Goal: Information Seeking & Learning: Compare options

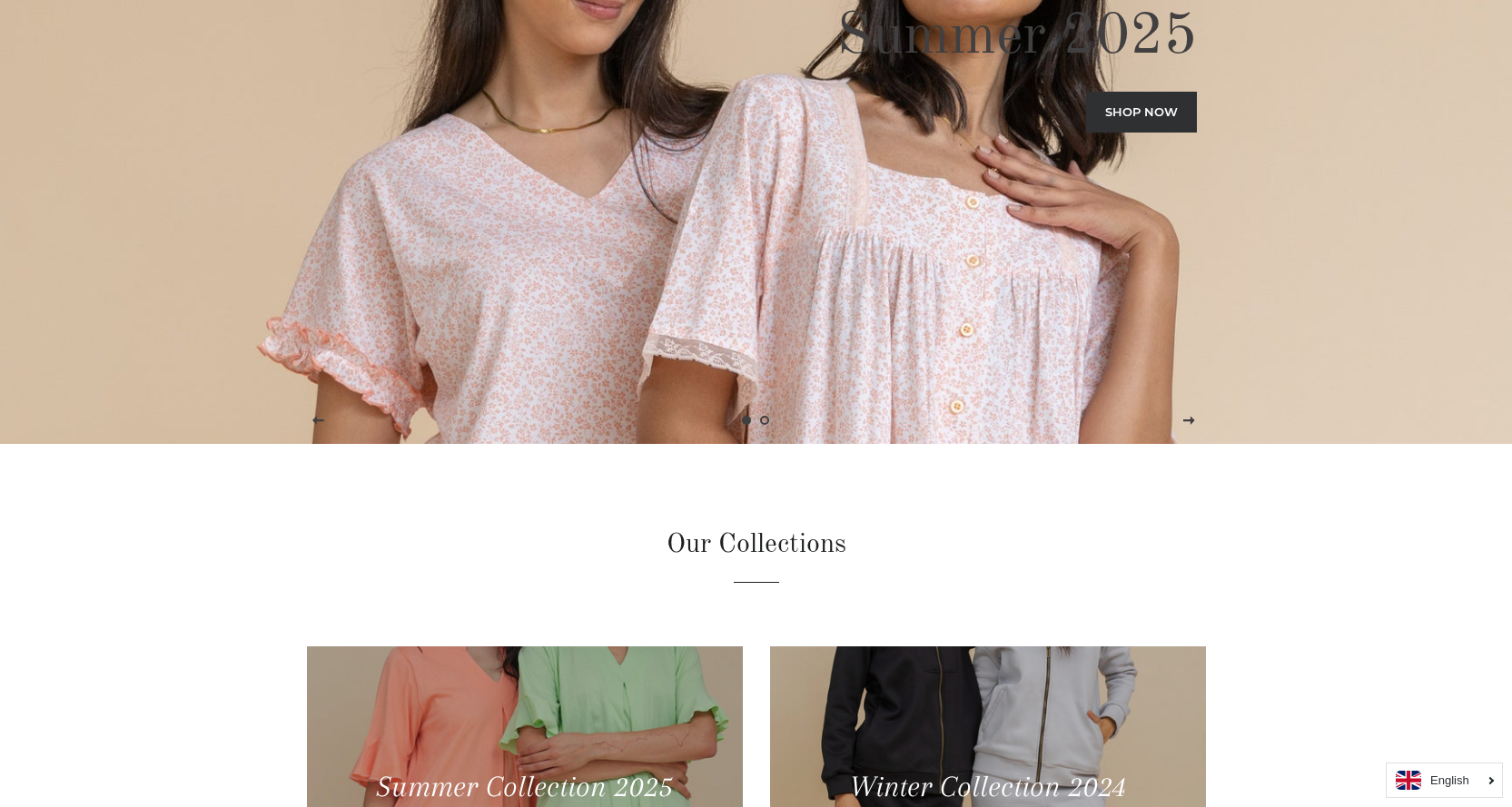
scroll to position [818, 0]
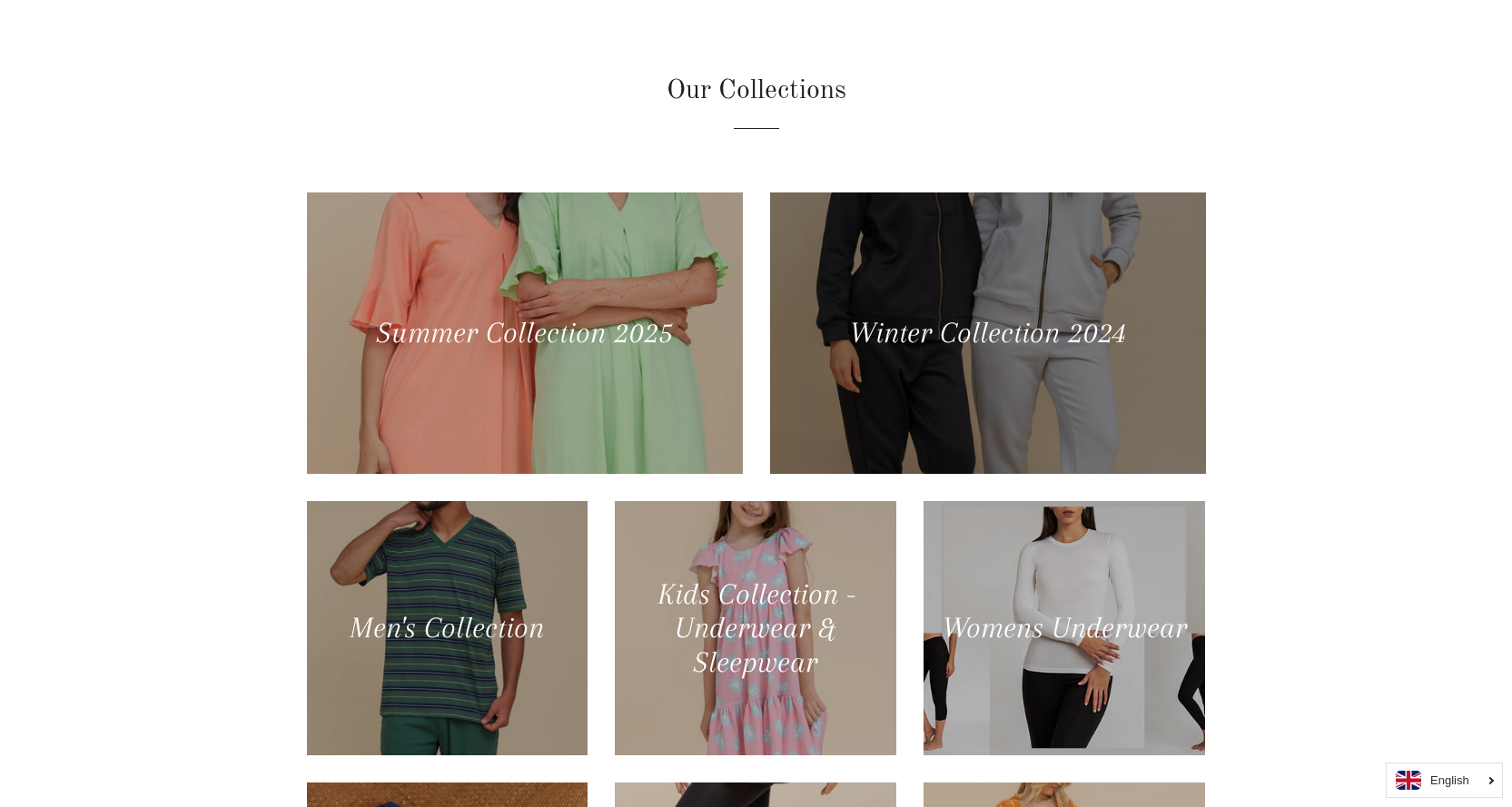
click at [967, 340] on div at bounding box center [986, 333] width 449 height 290
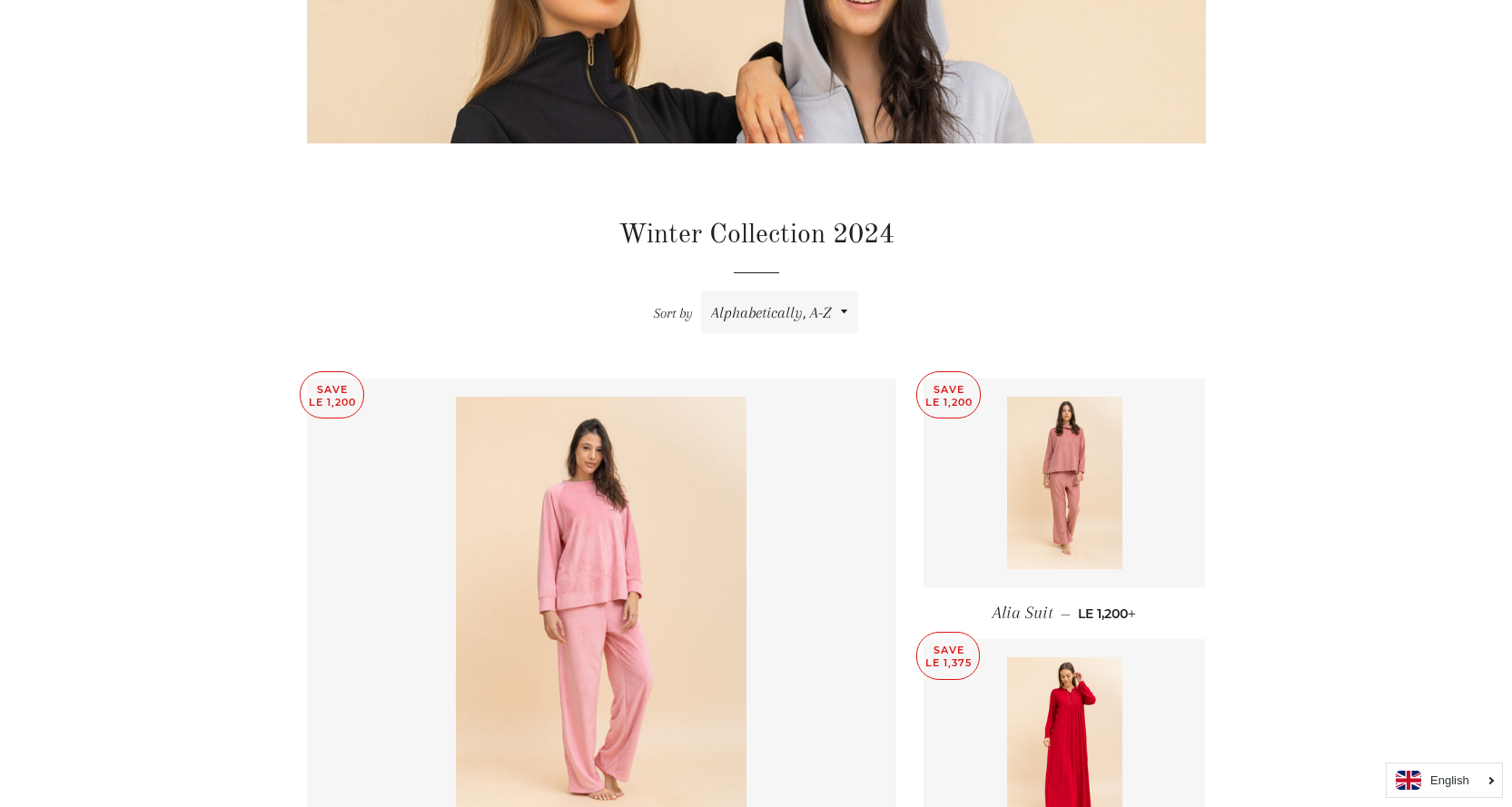
scroll to position [636, 0]
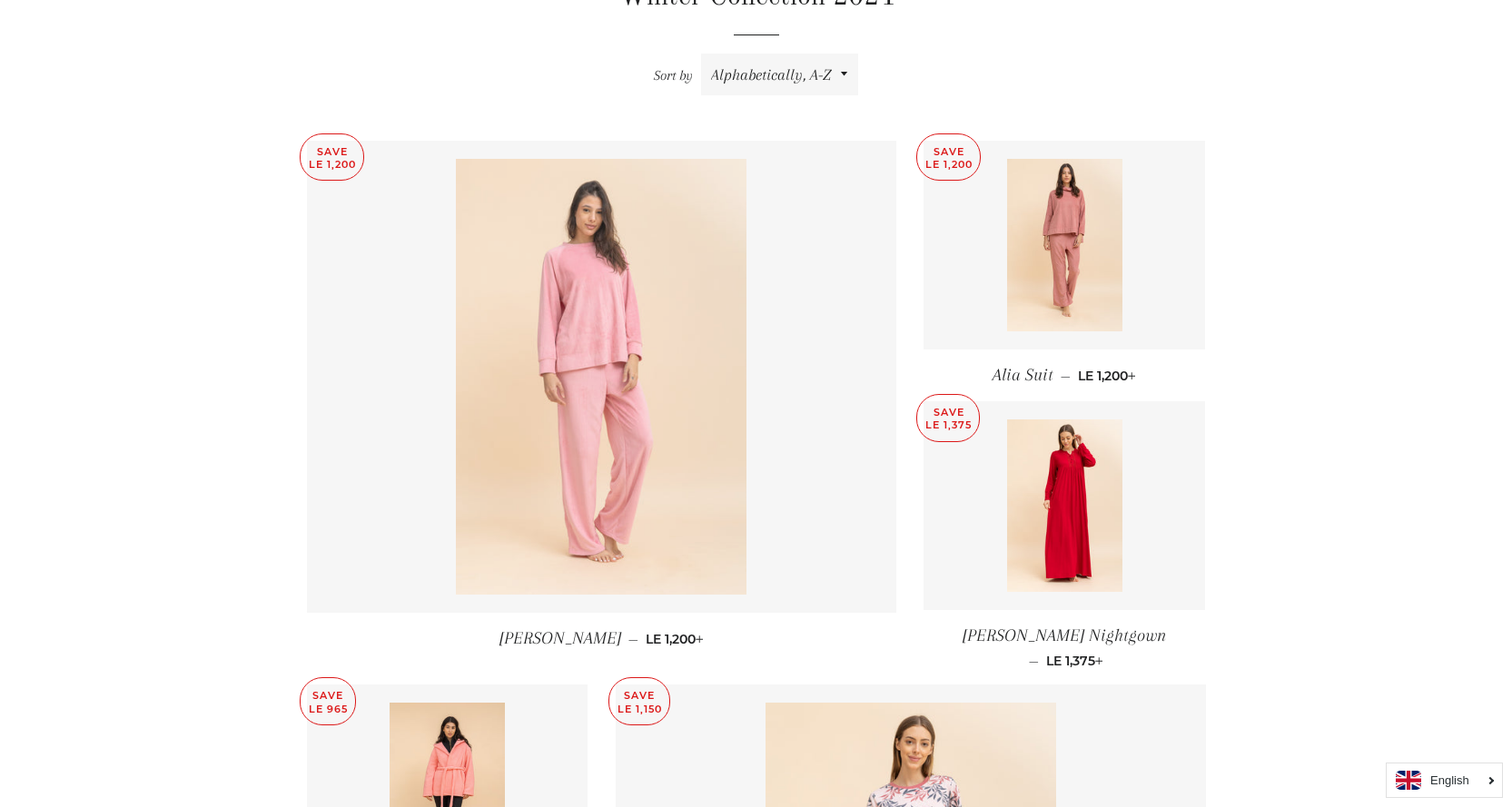
click at [637, 293] on img at bounding box center [601, 377] width 291 height 436
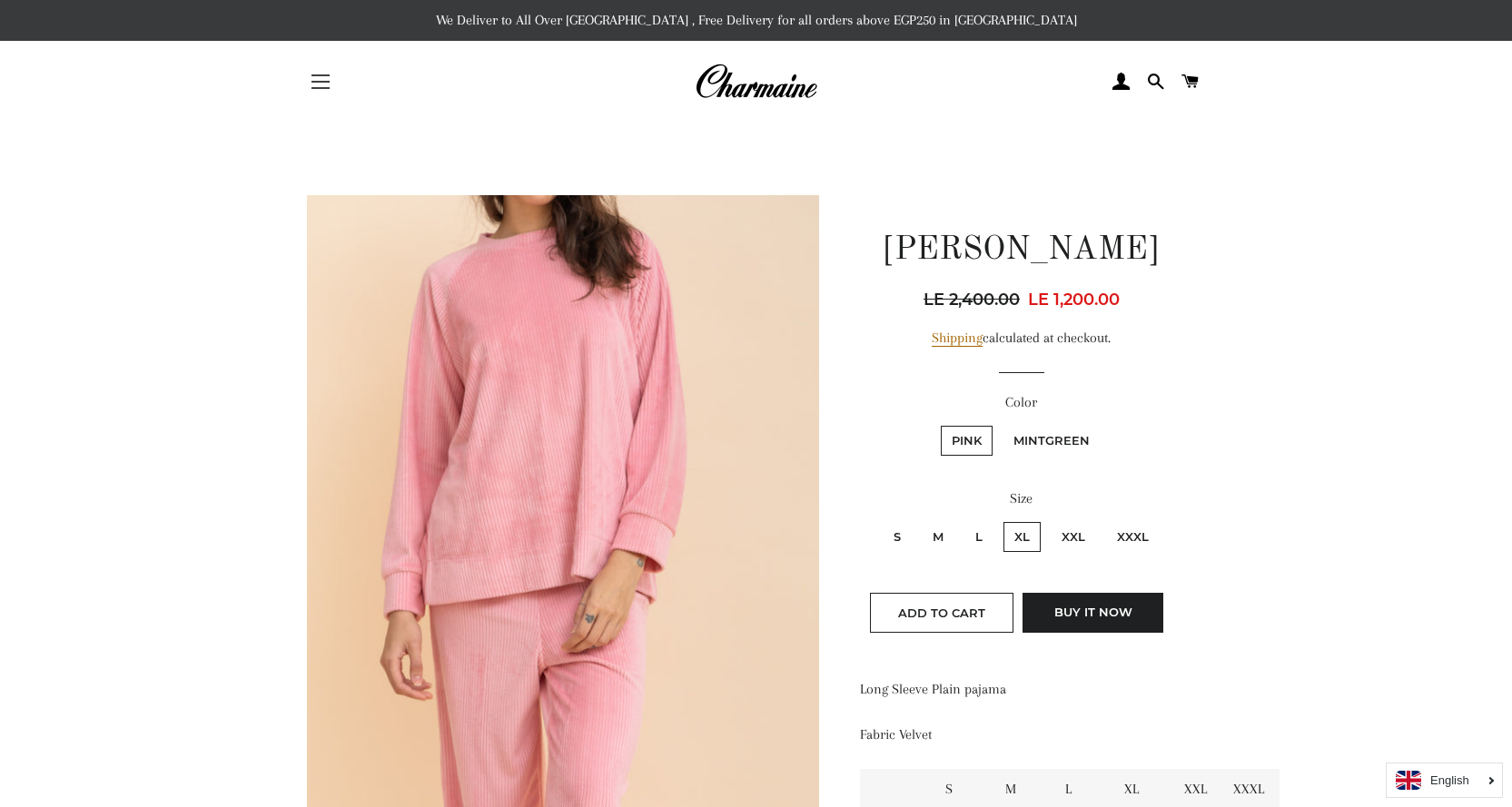
click at [331, 88] on button "Site navigation" at bounding box center [321, 82] width 46 height 46
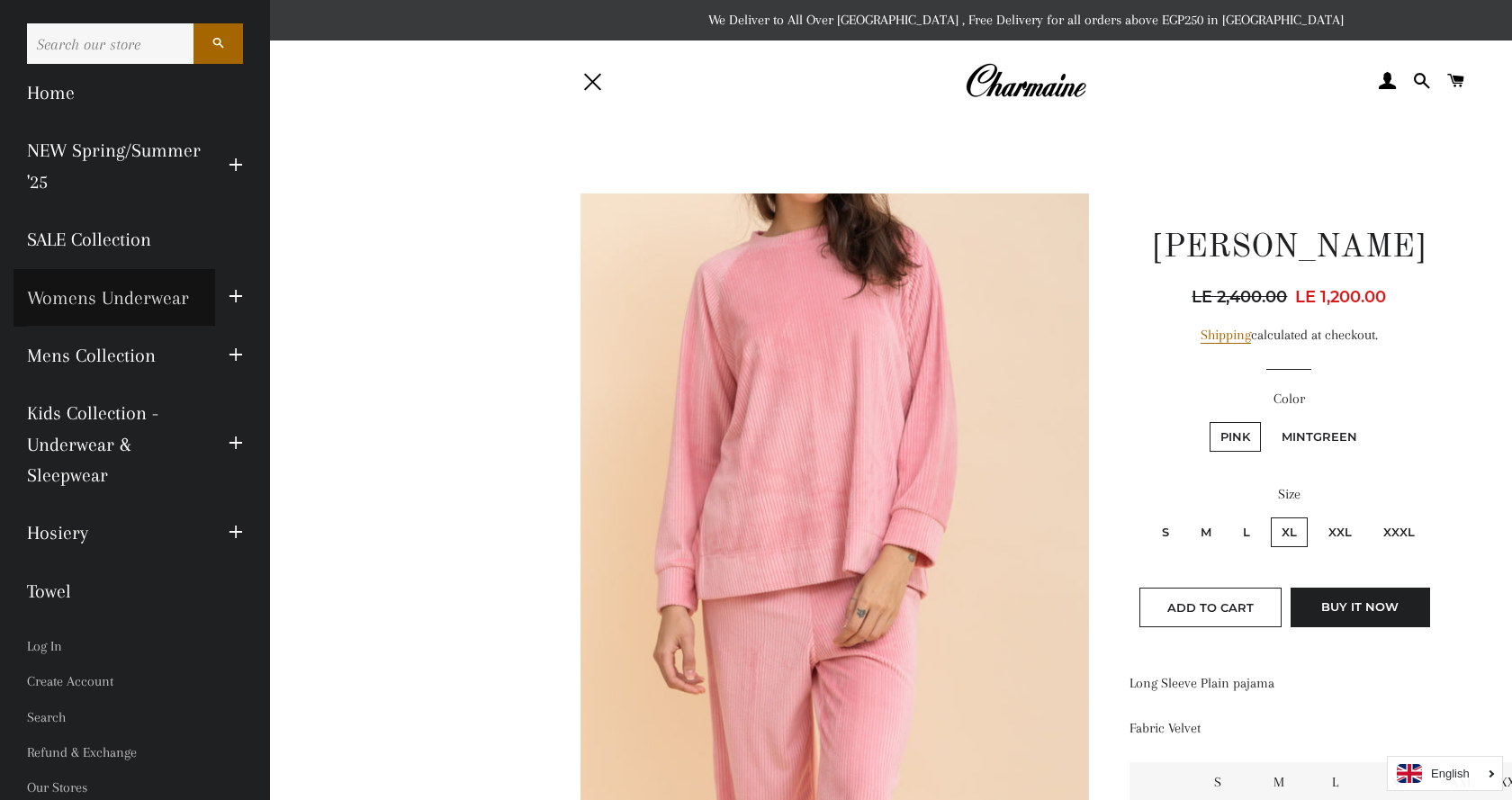
click at [91, 282] on link "Womens Underwear" at bounding box center [114, 297] width 201 height 58
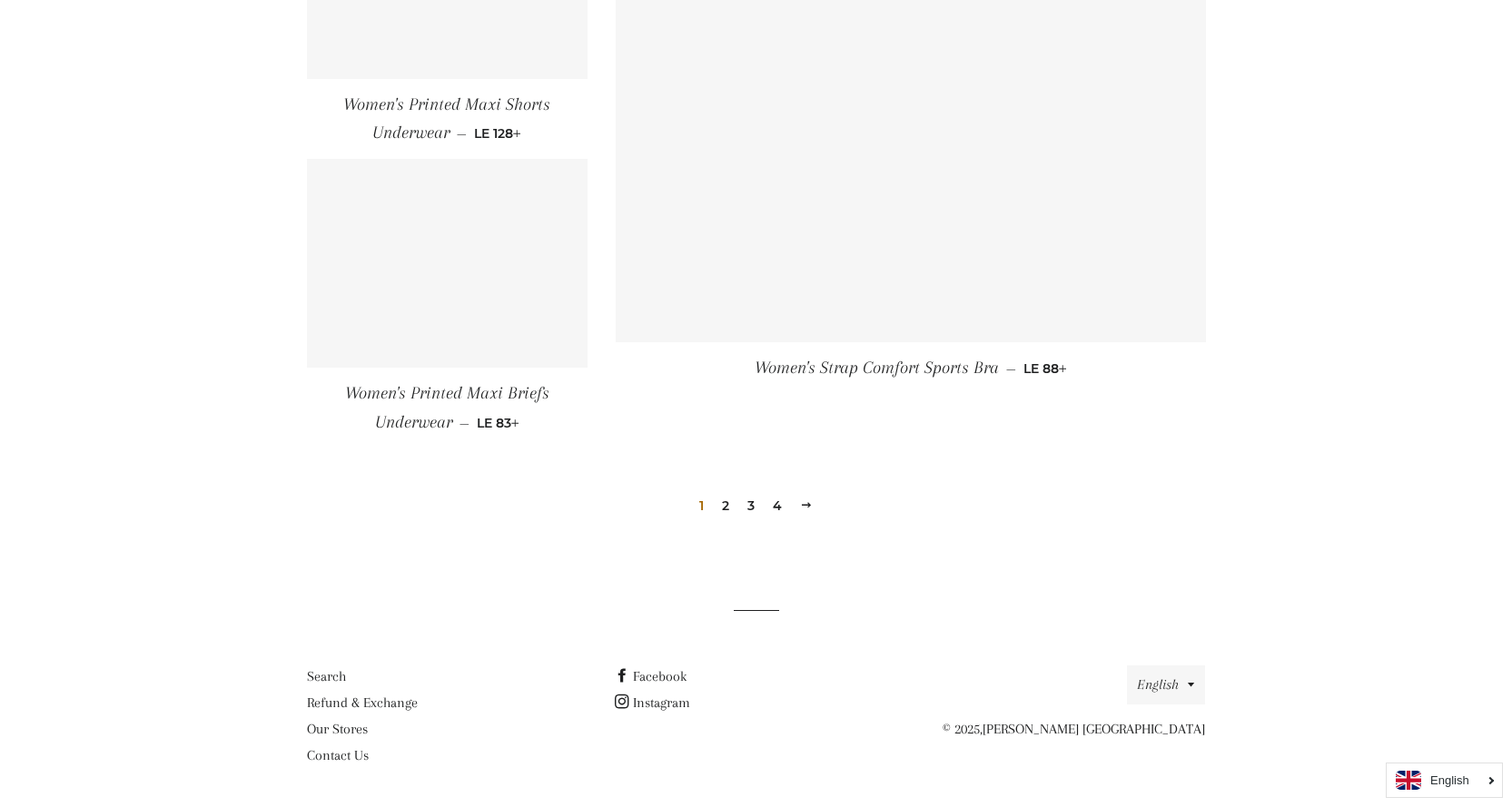
scroll to position [2580, 0]
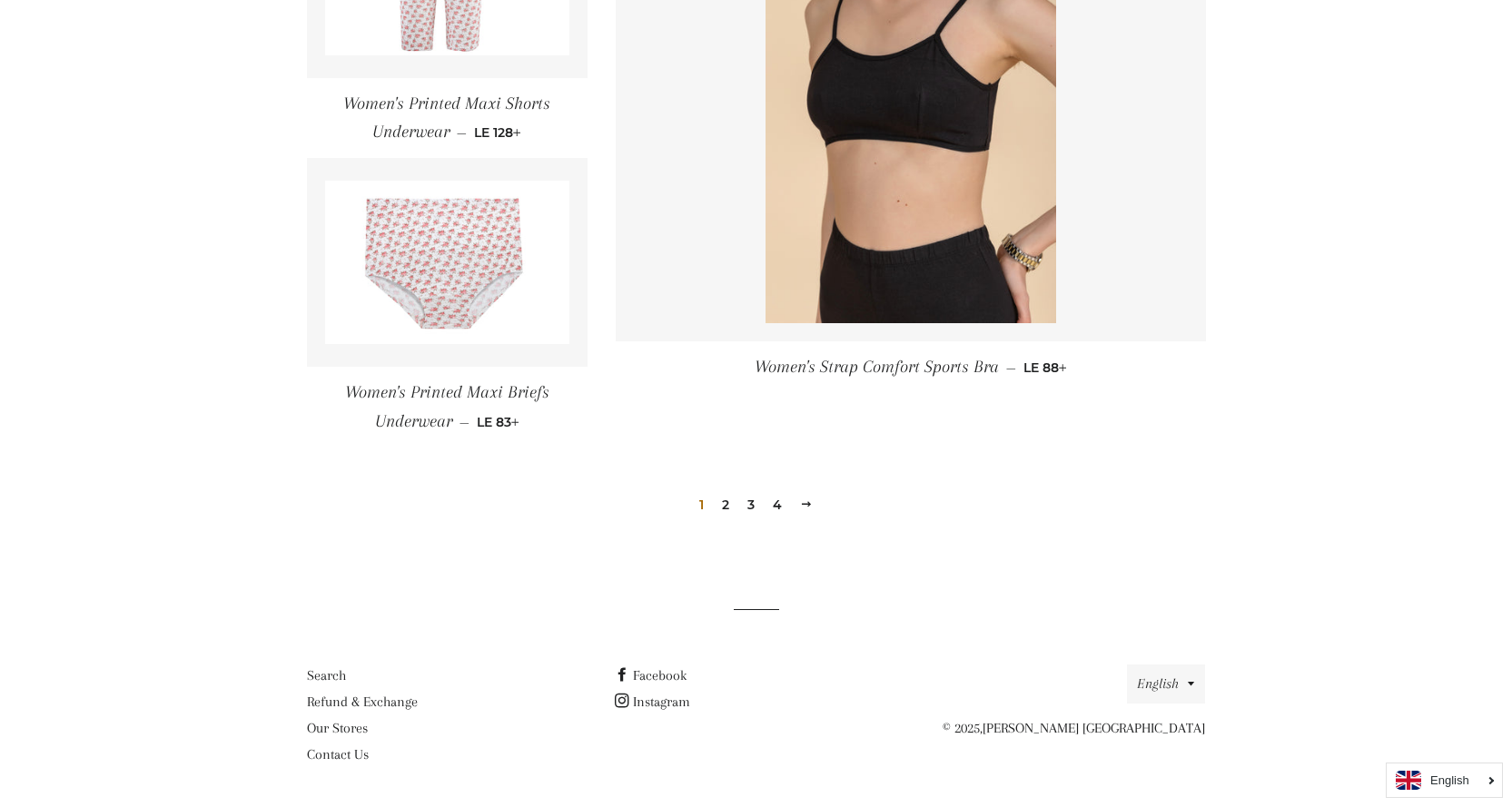
click at [725, 509] on link "2" at bounding box center [726, 505] width 22 height 28
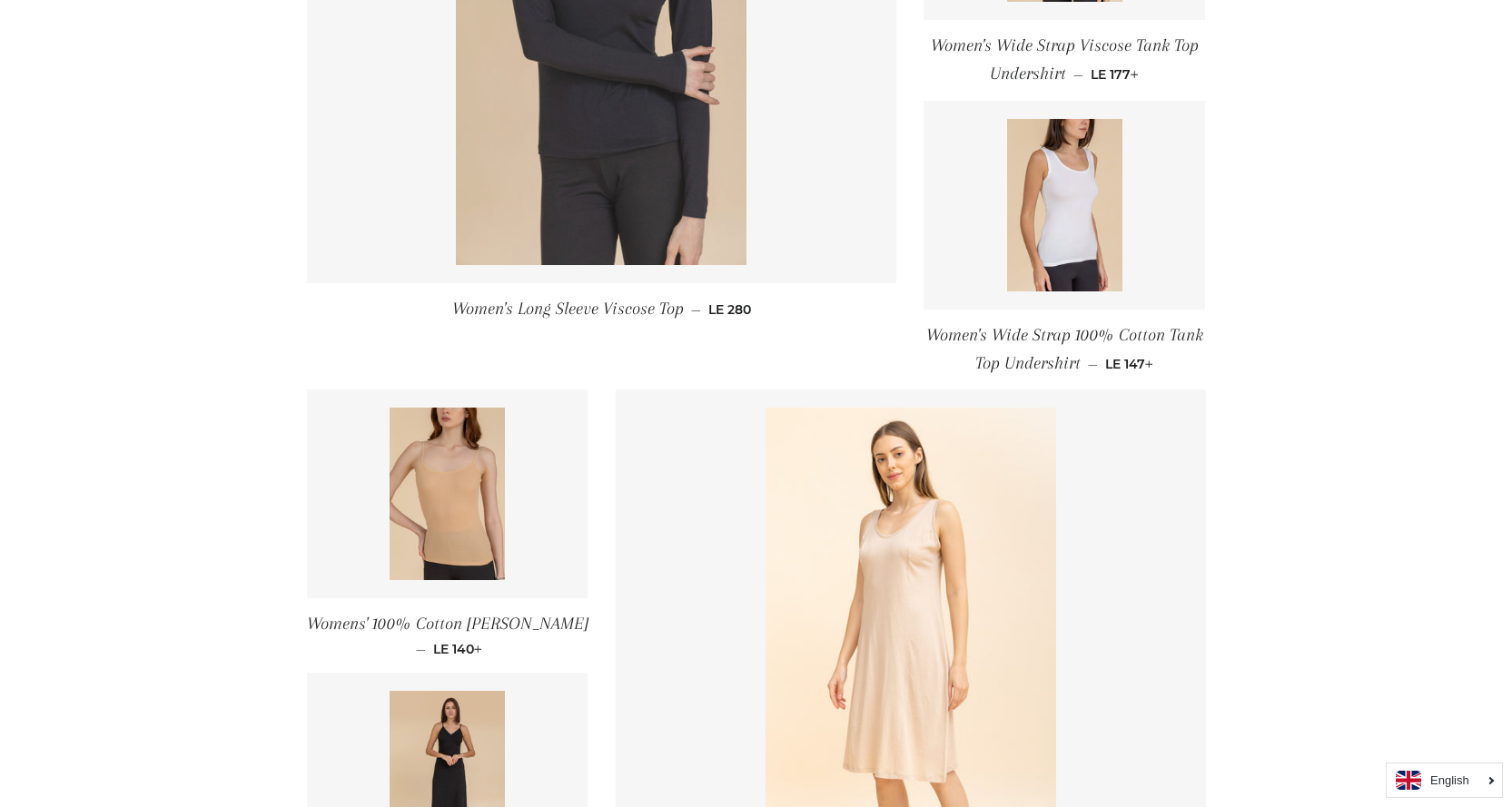
scroll to position [2362, 0]
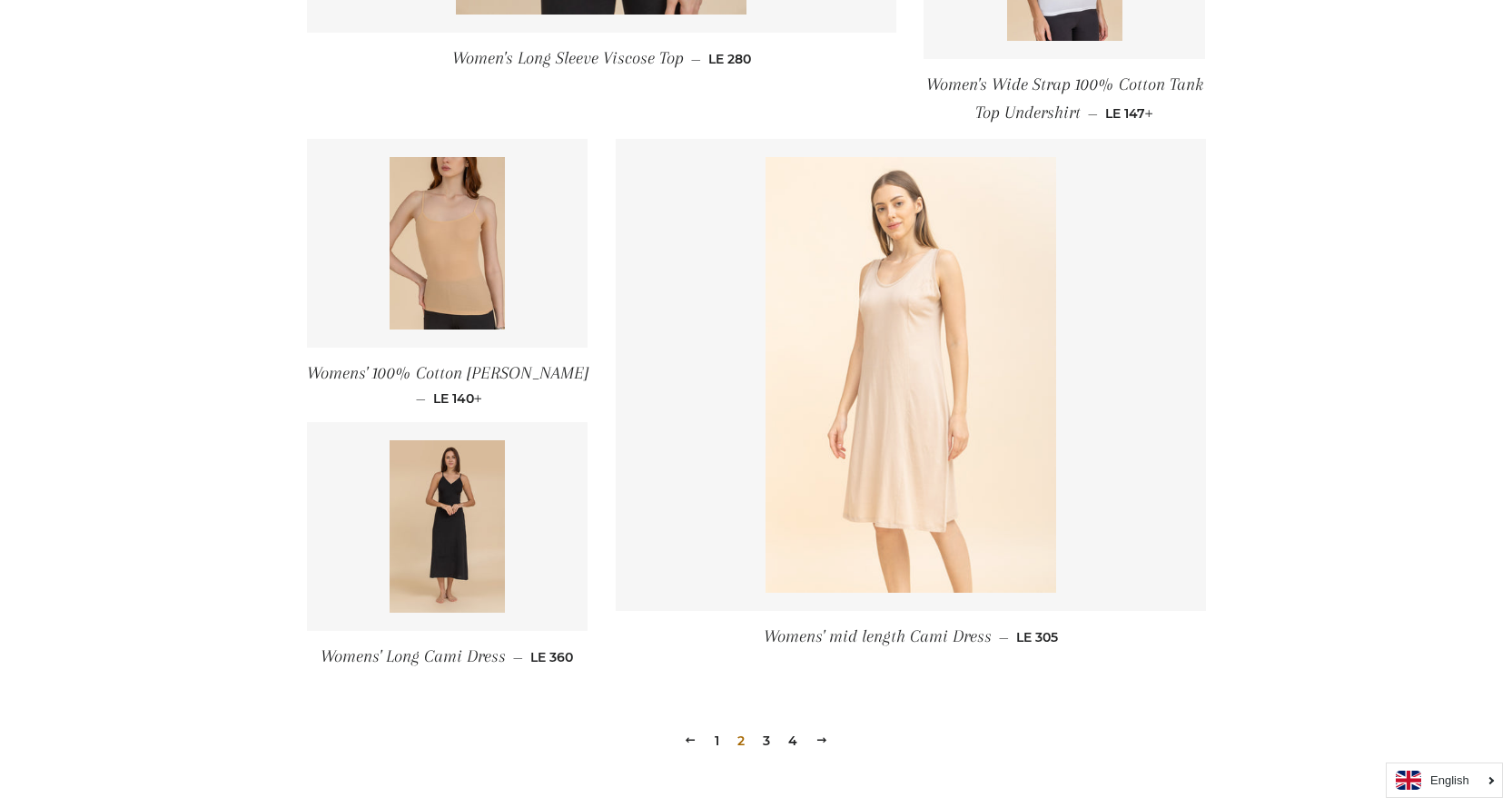
click at [916, 351] on img at bounding box center [911, 375] width 291 height 436
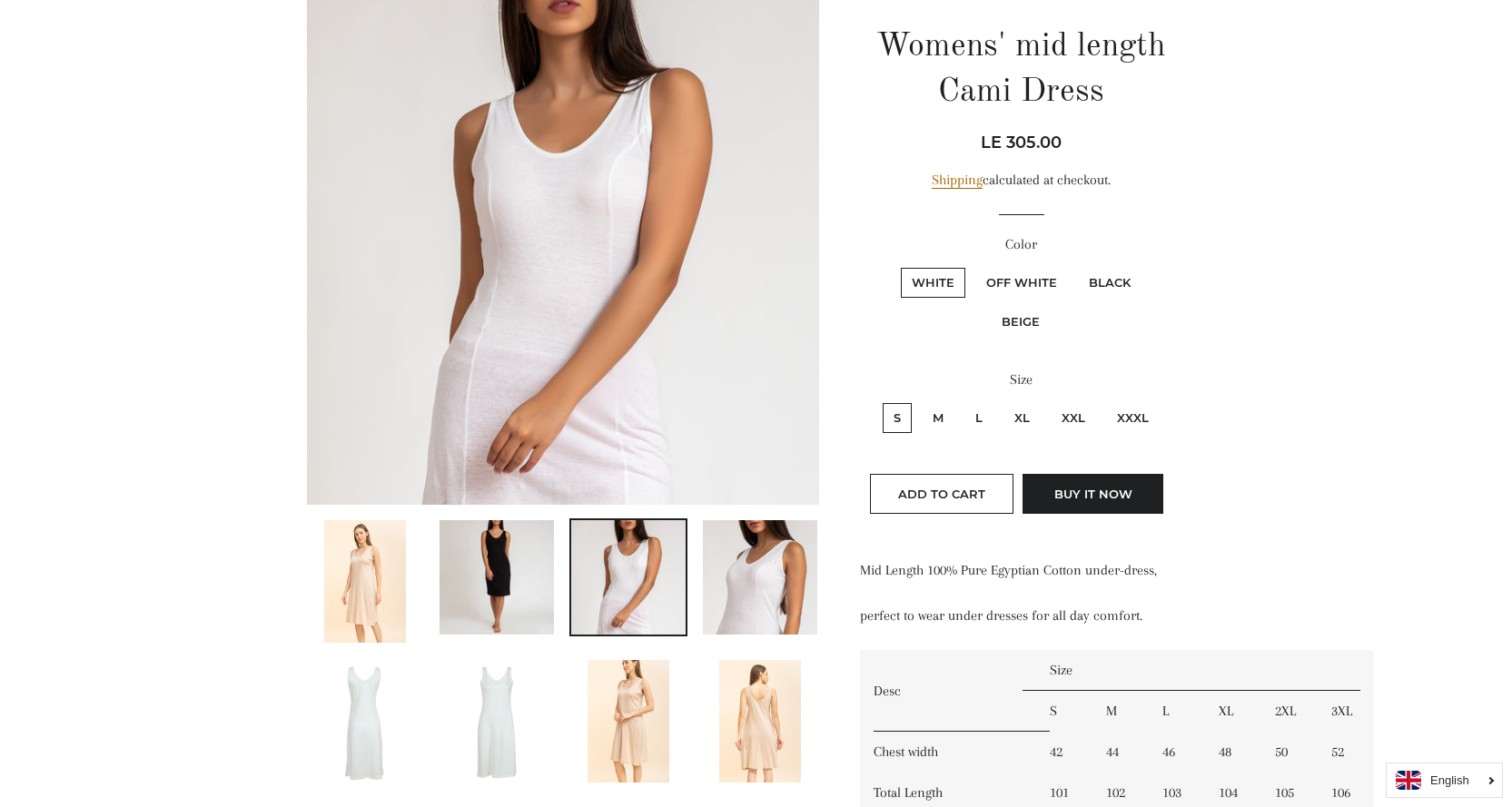
scroll to position [454, 0]
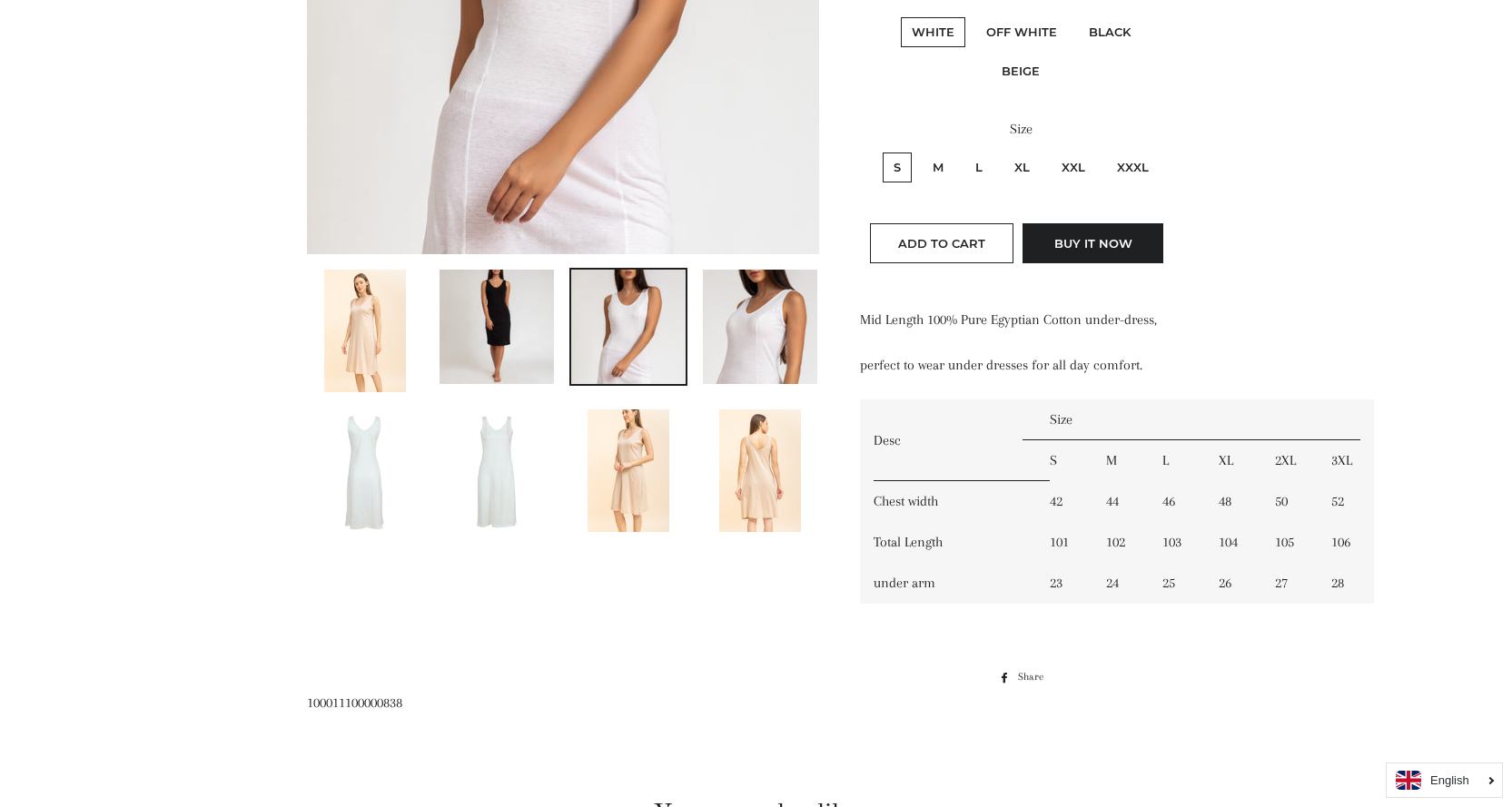
click at [664, 467] on img at bounding box center [628, 471] width 82 height 123
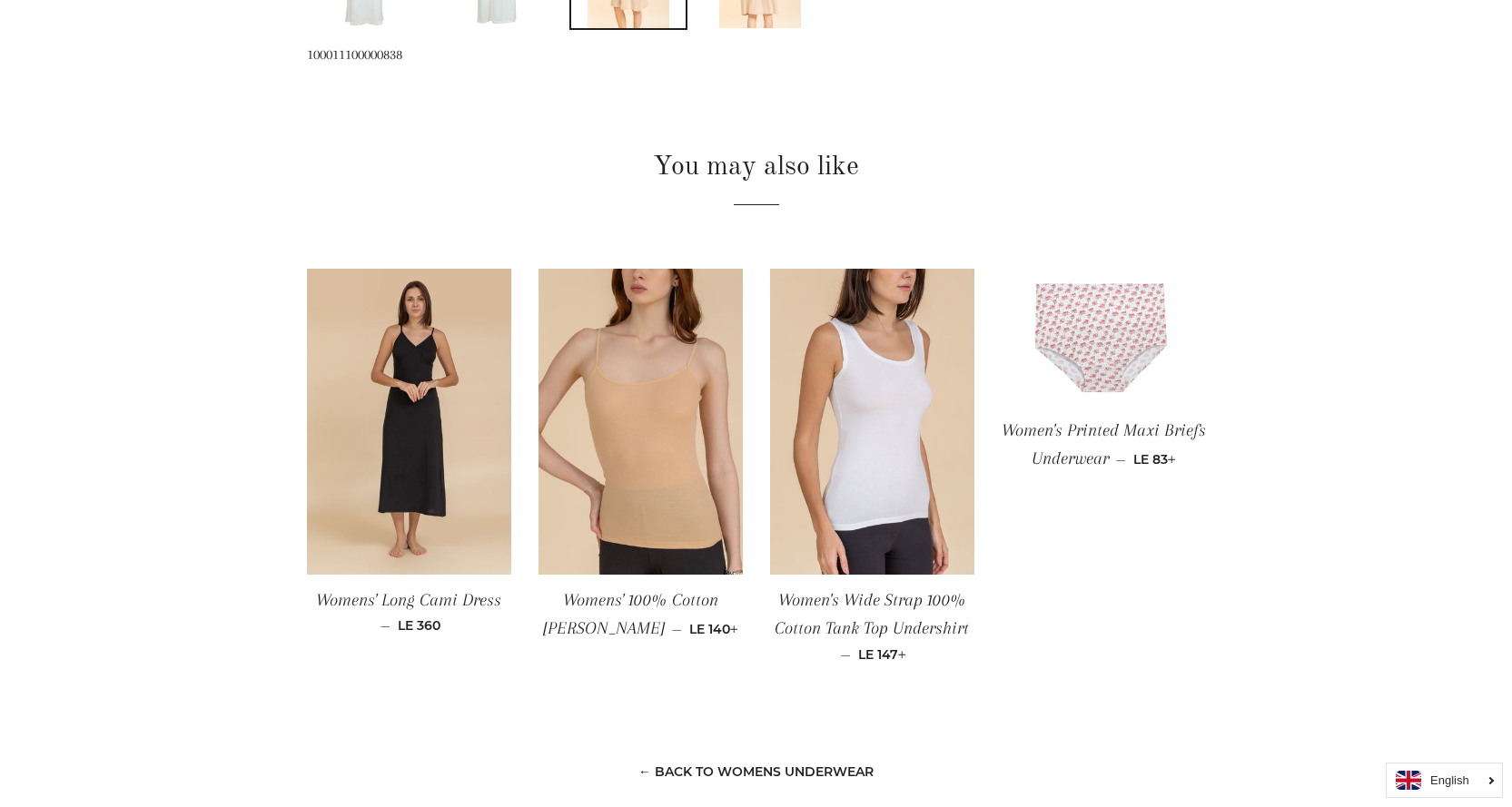
scroll to position [1454, 0]
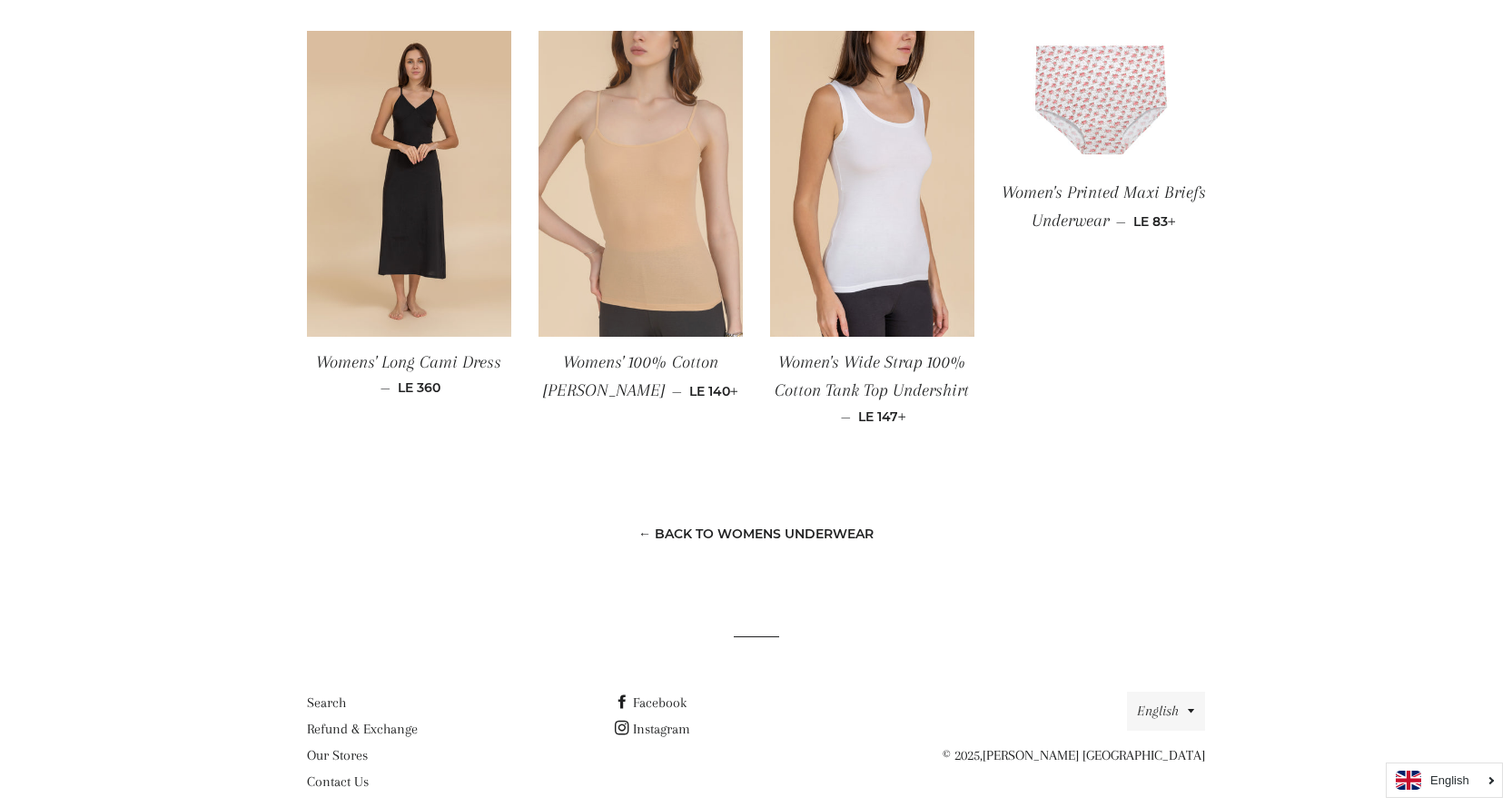
click at [673, 255] on img at bounding box center [641, 184] width 204 height 307
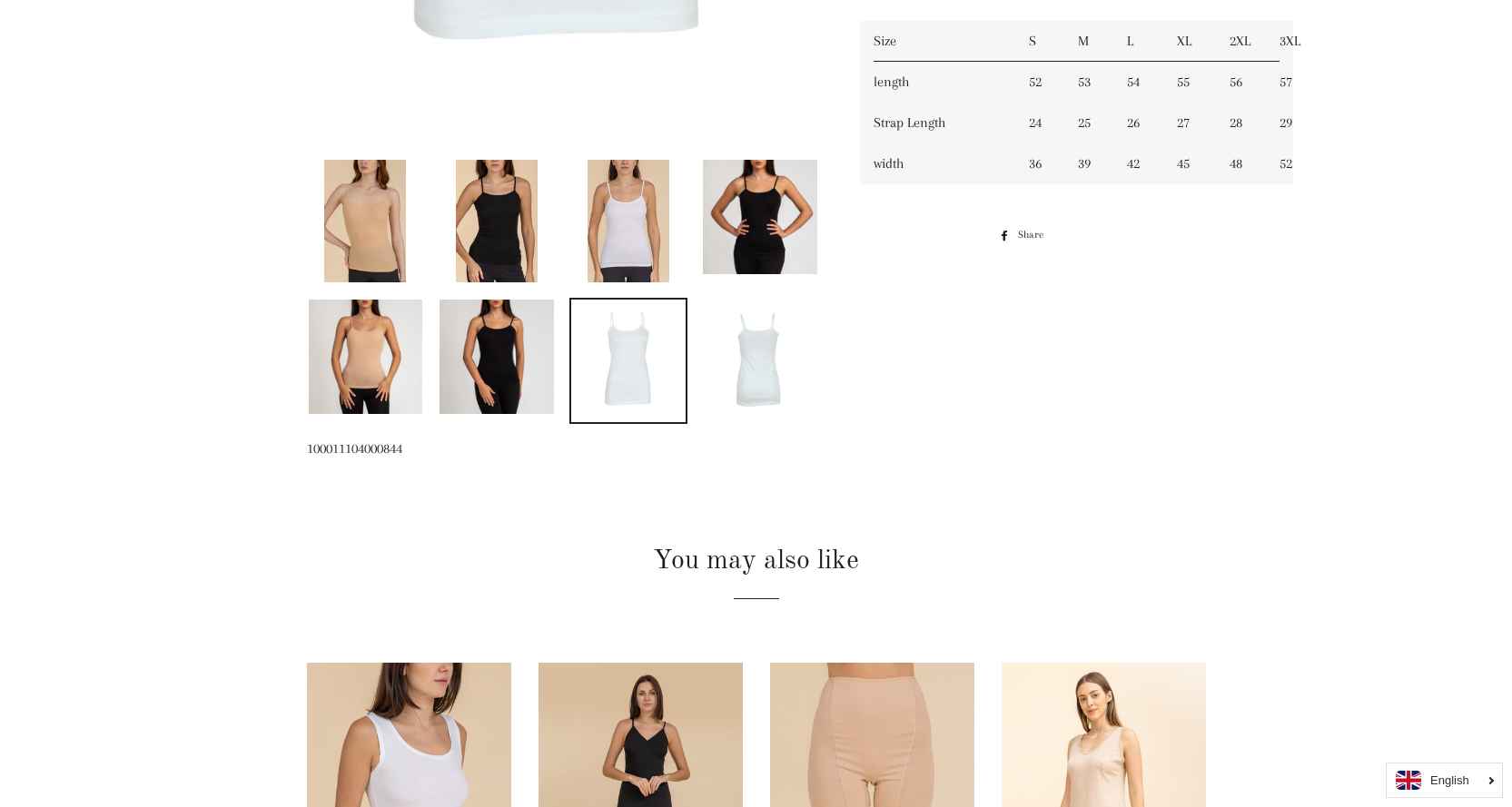
click at [480, 231] on img at bounding box center [496, 221] width 82 height 123
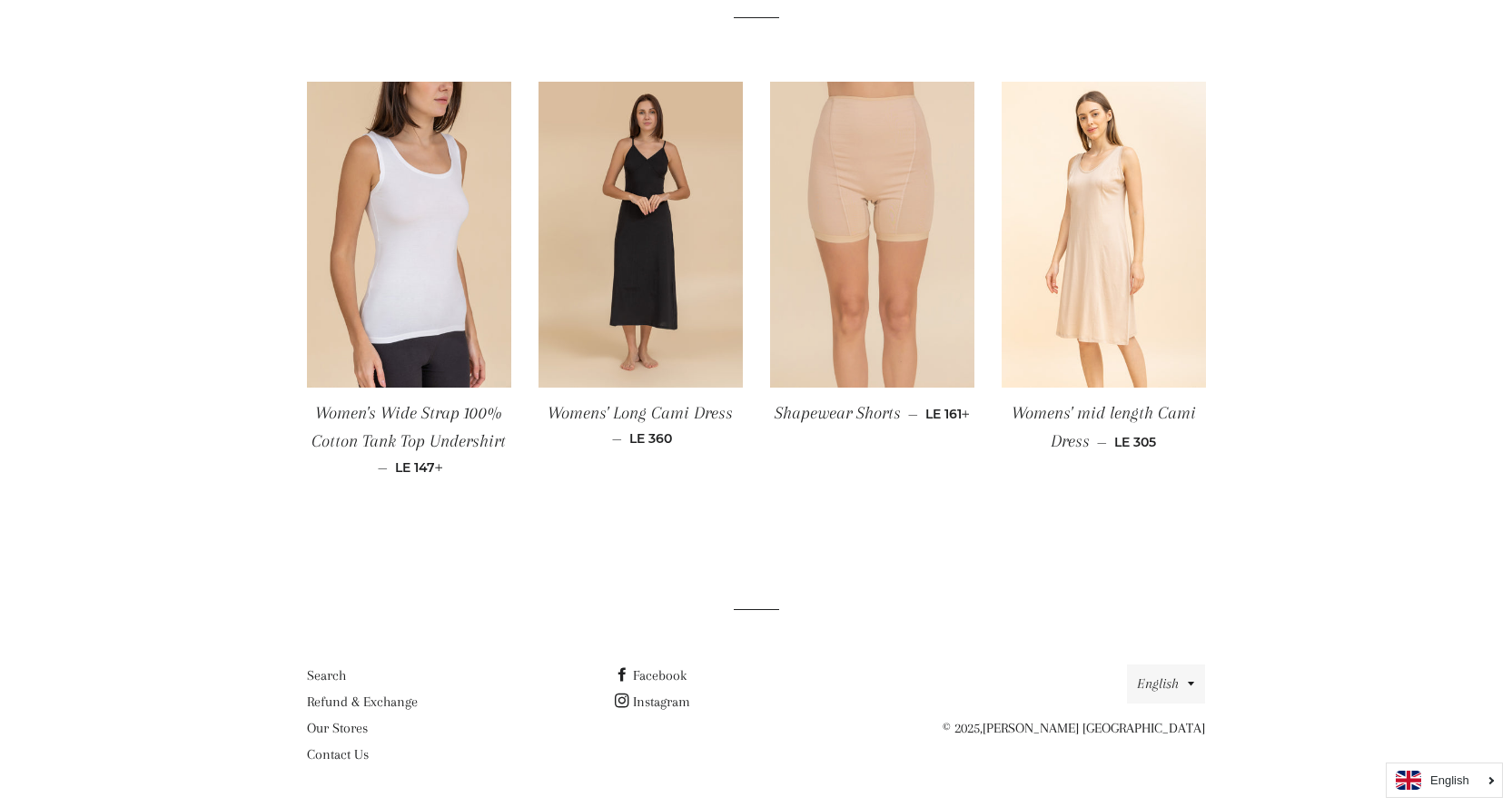
click at [878, 223] on img at bounding box center [872, 236] width 204 height 307
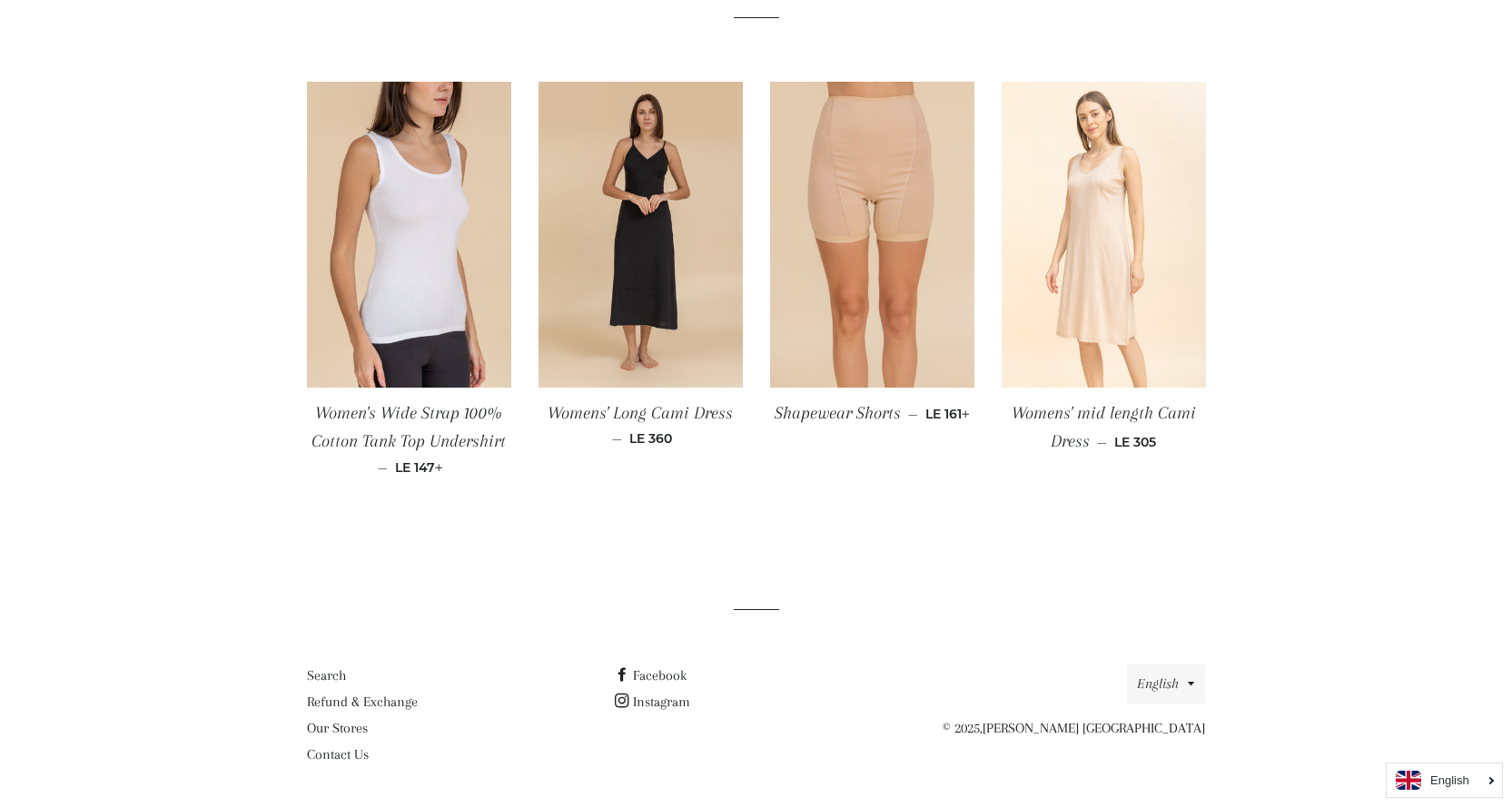
click at [1110, 214] on img at bounding box center [1104, 236] width 204 height 307
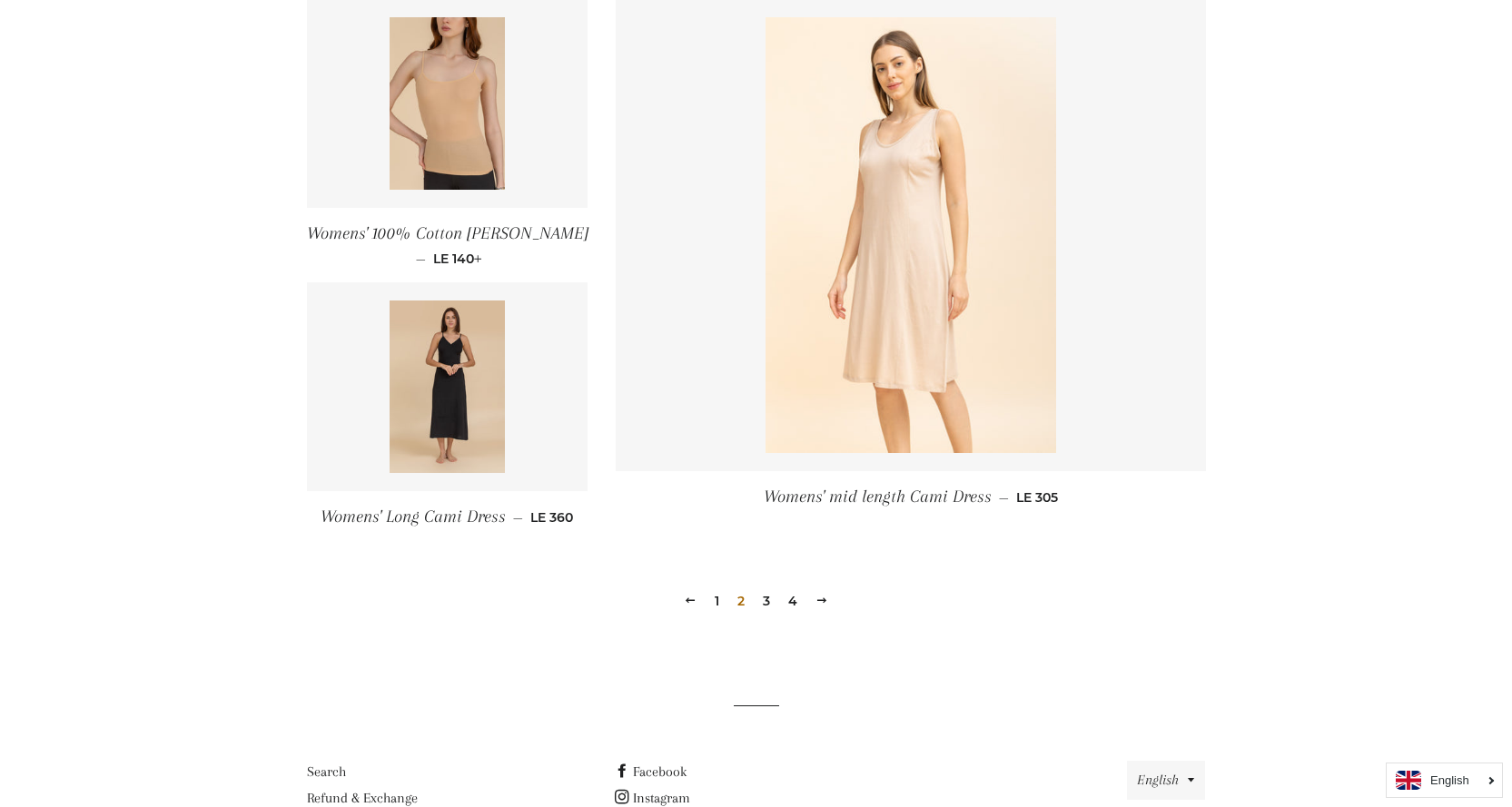
scroll to position [2597, 0]
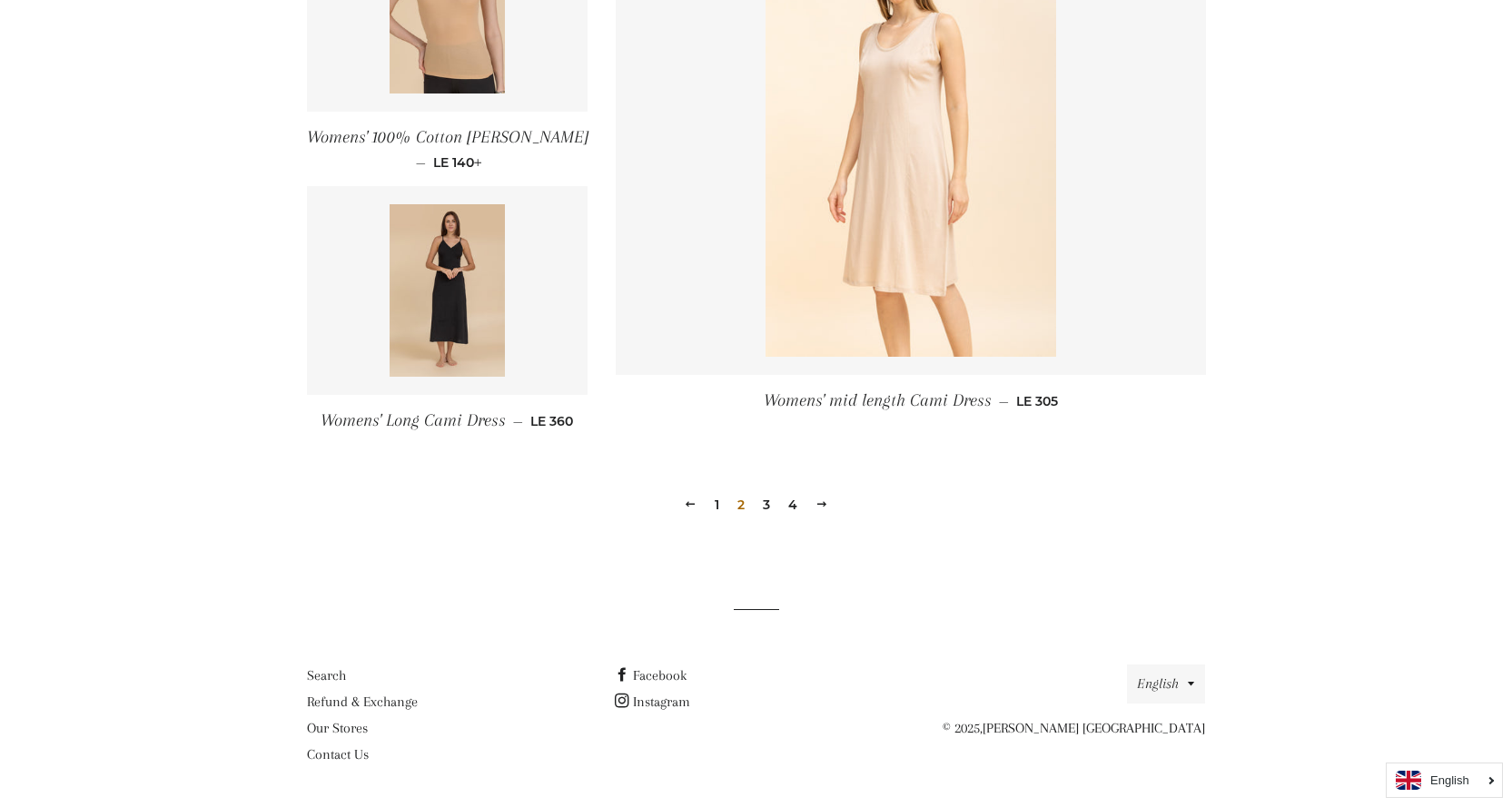
click at [773, 499] on link "3" at bounding box center [766, 505] width 22 height 28
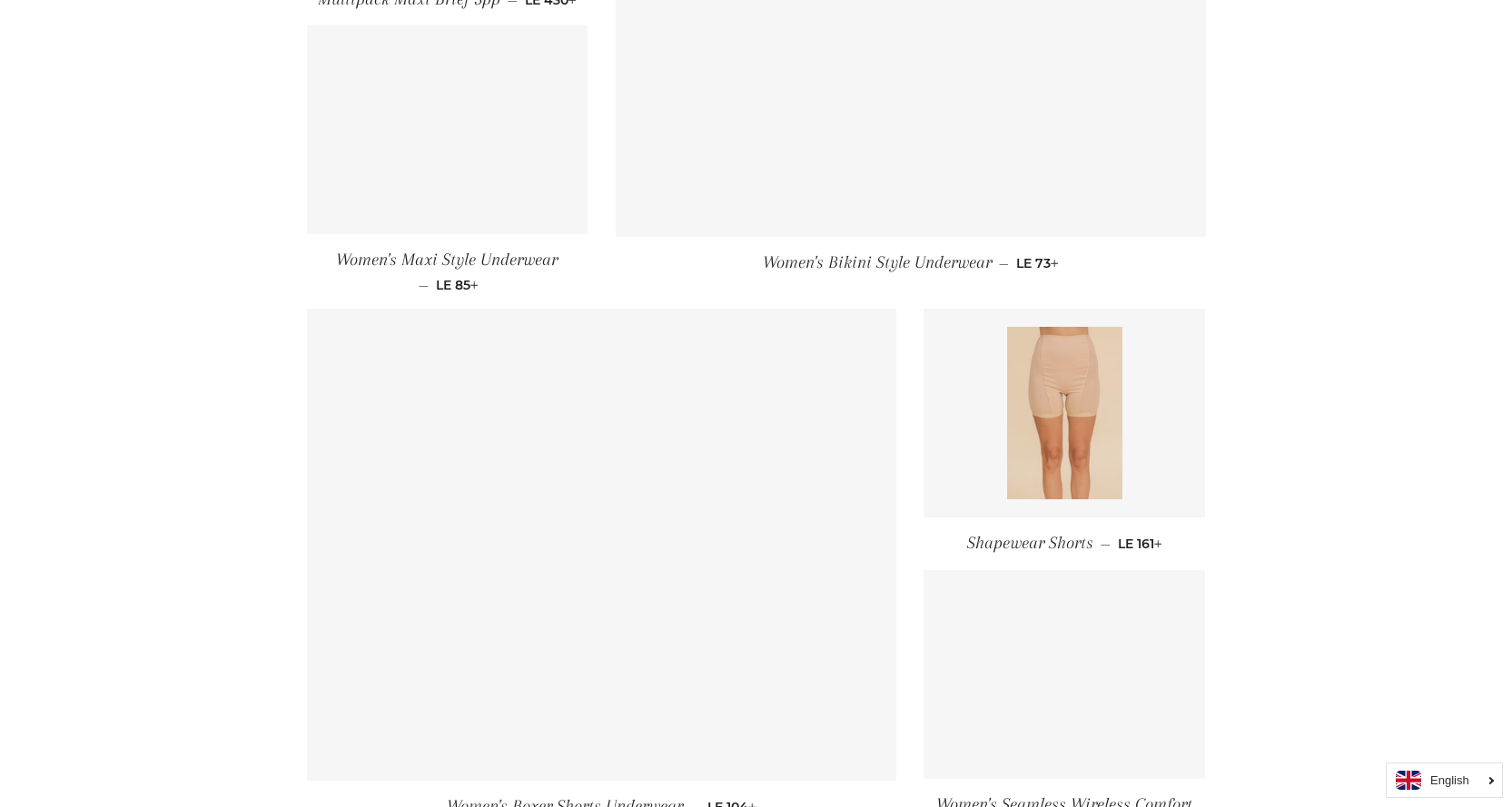
scroll to position [1516, 0]
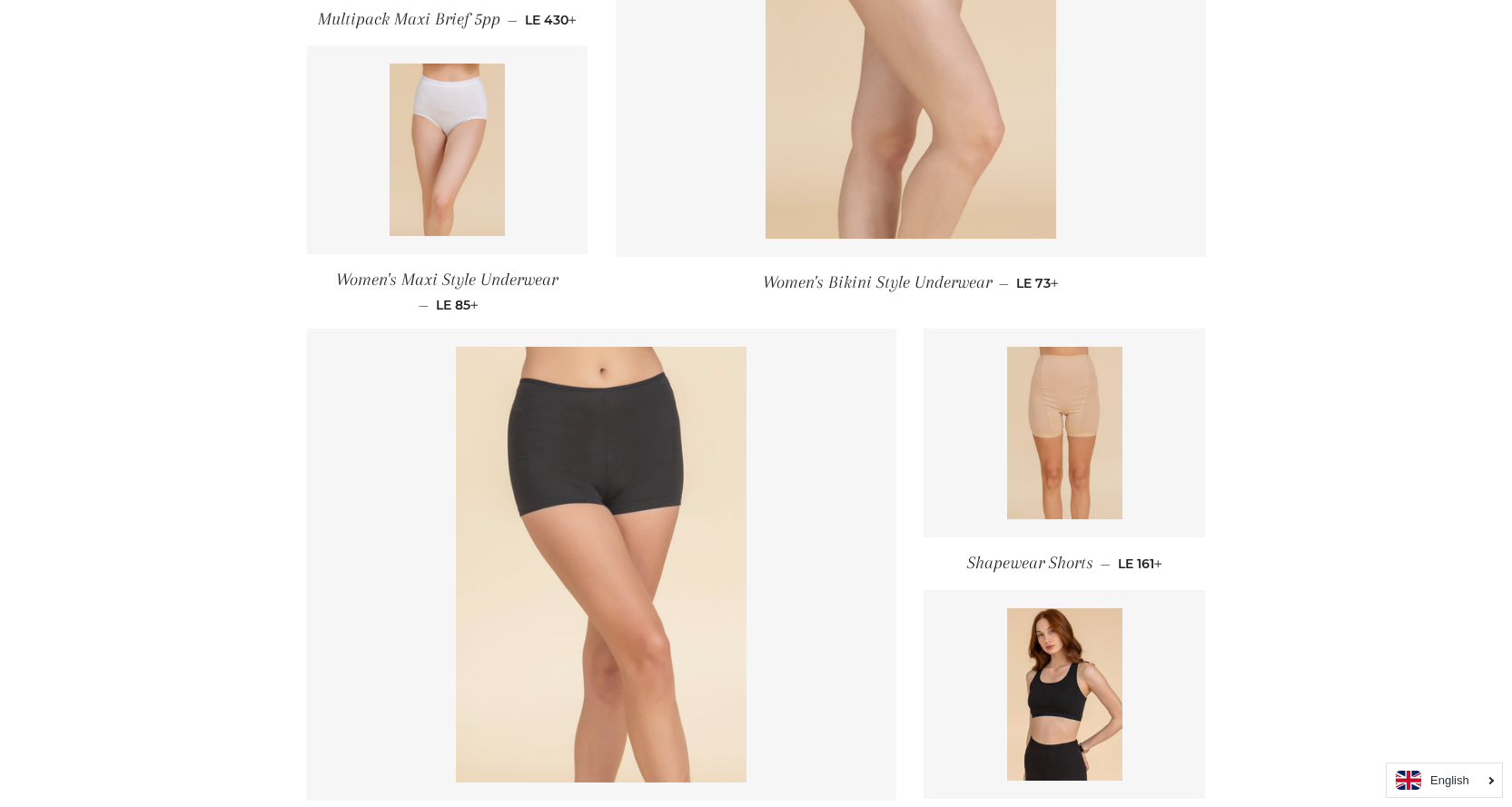
click at [624, 462] on img at bounding box center [601, 564] width 291 height 436
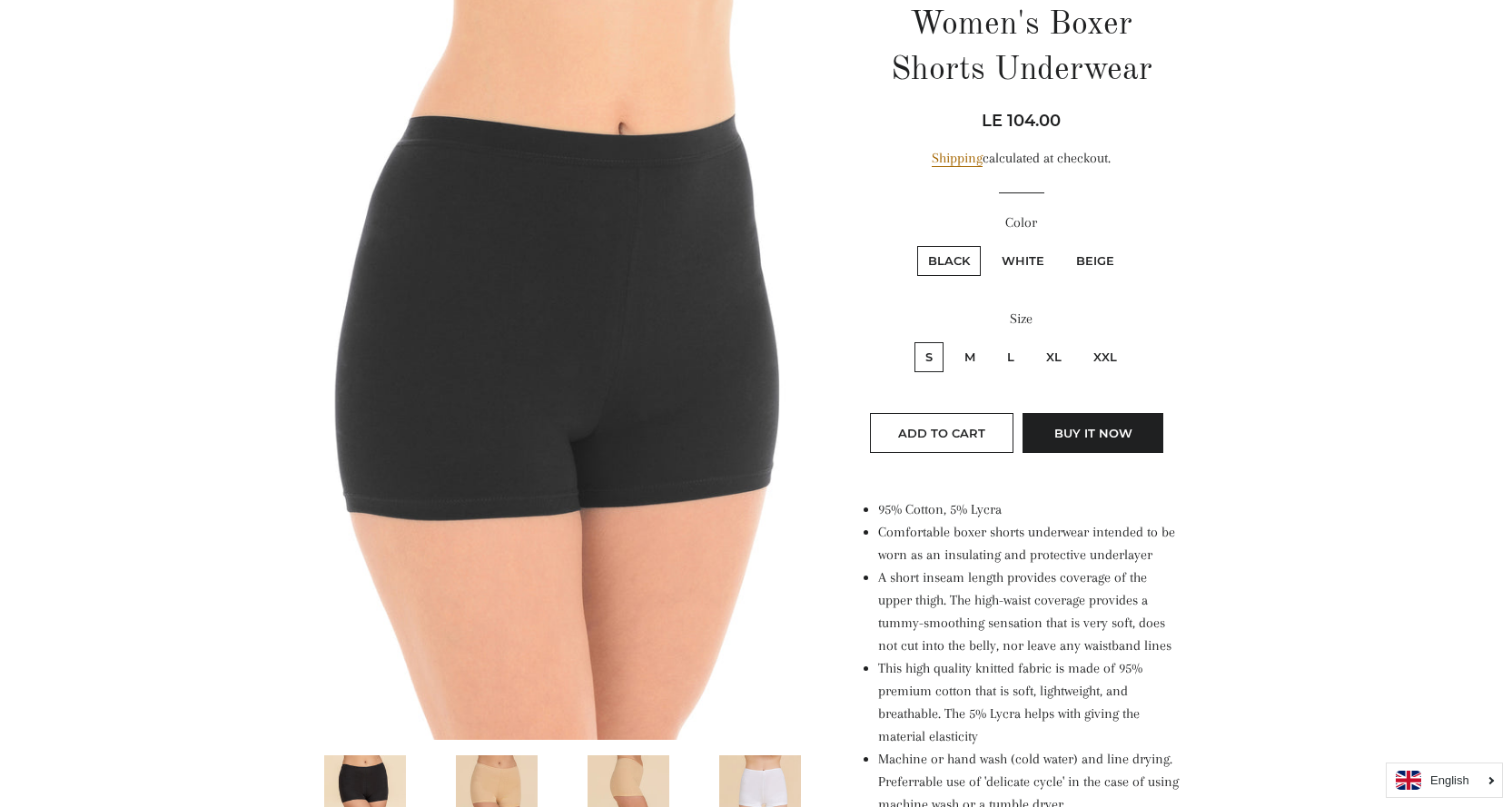
scroll to position [272, 0]
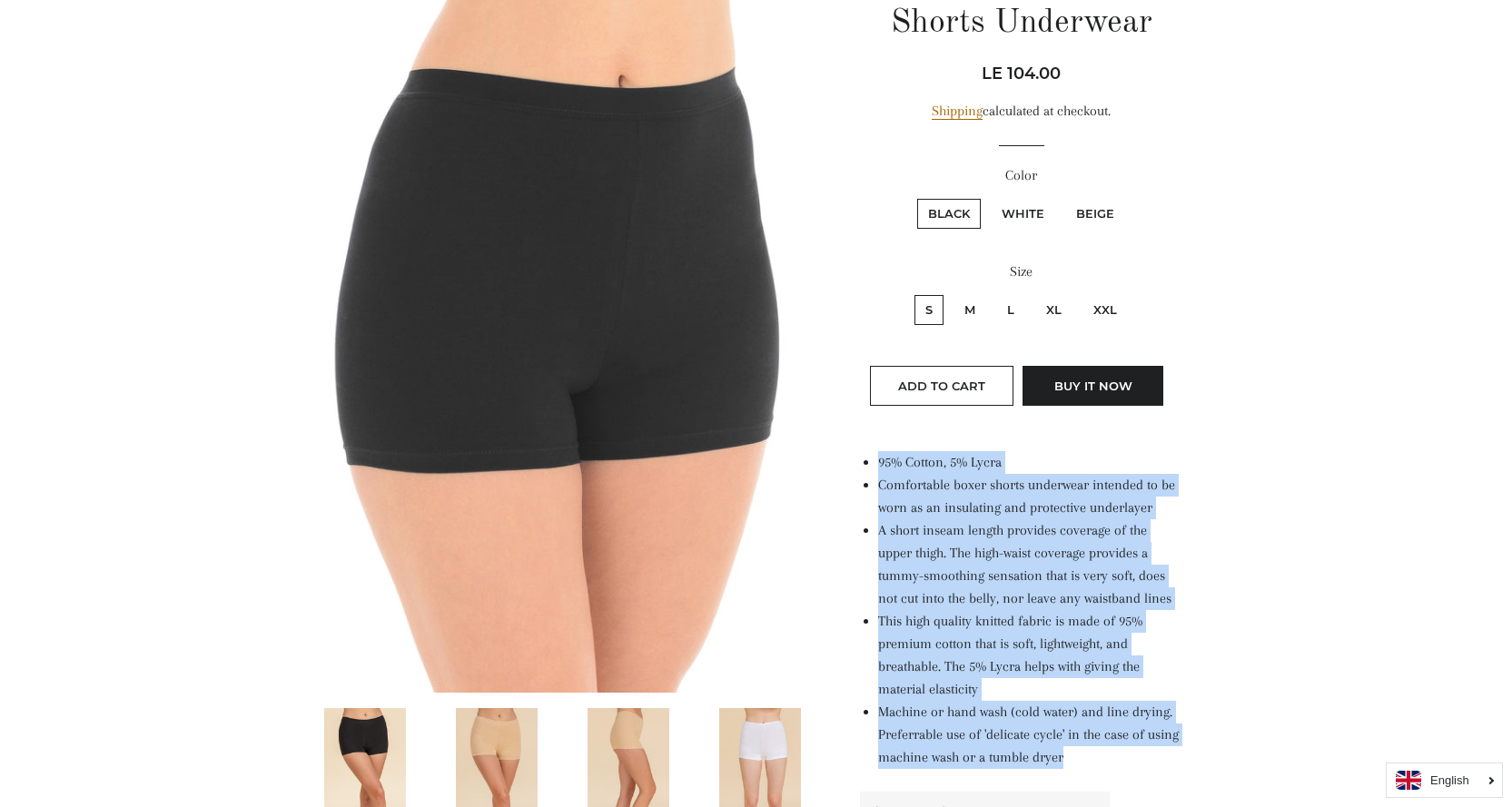
drag, startPoint x: 872, startPoint y: 463, endPoint x: 1054, endPoint y: 779, distance: 364.7
click at [1054, 779] on div "95% Cotton, 5% Lycra Comfortable boxer shorts underwear intended to be worn as …" at bounding box center [1022, 715] width 323 height 527
click at [1008, 689] on li "This high quality knitted fabric is made of 95% premium cotton that is soft, li…" at bounding box center [1030, 656] width 304 height 91
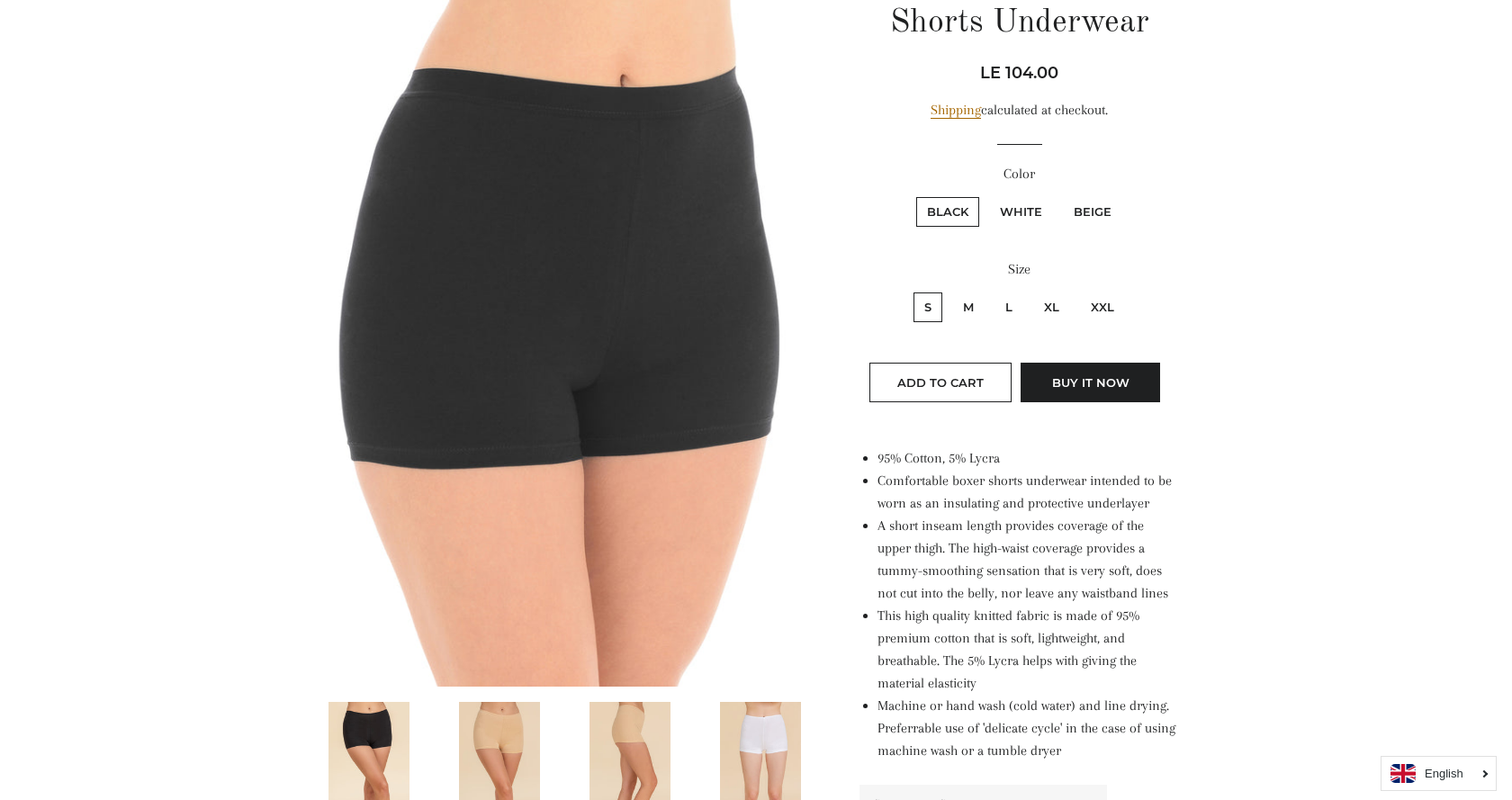
scroll to position [0, 0]
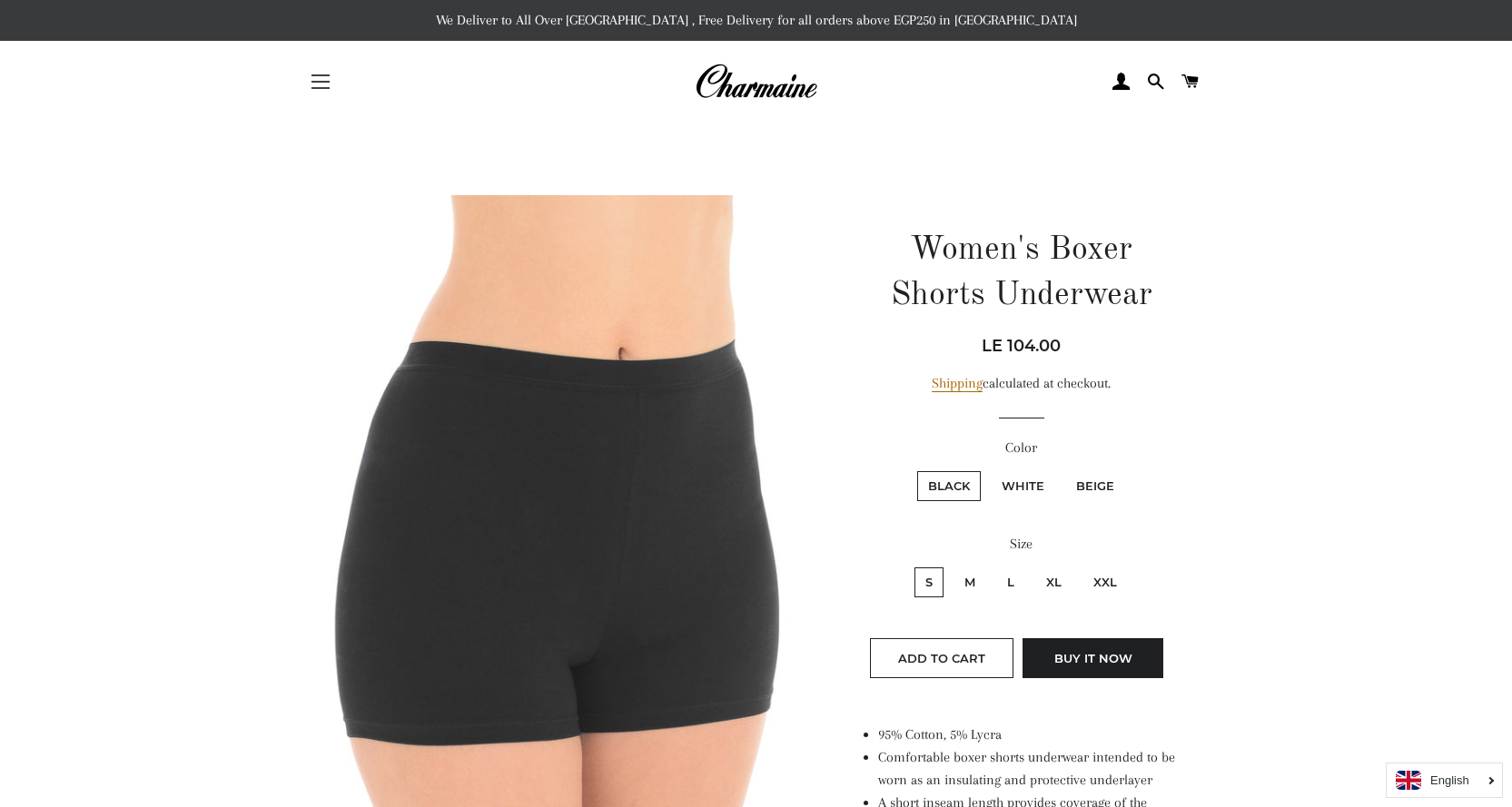
click at [321, 78] on button "Site navigation" at bounding box center [321, 82] width 46 height 46
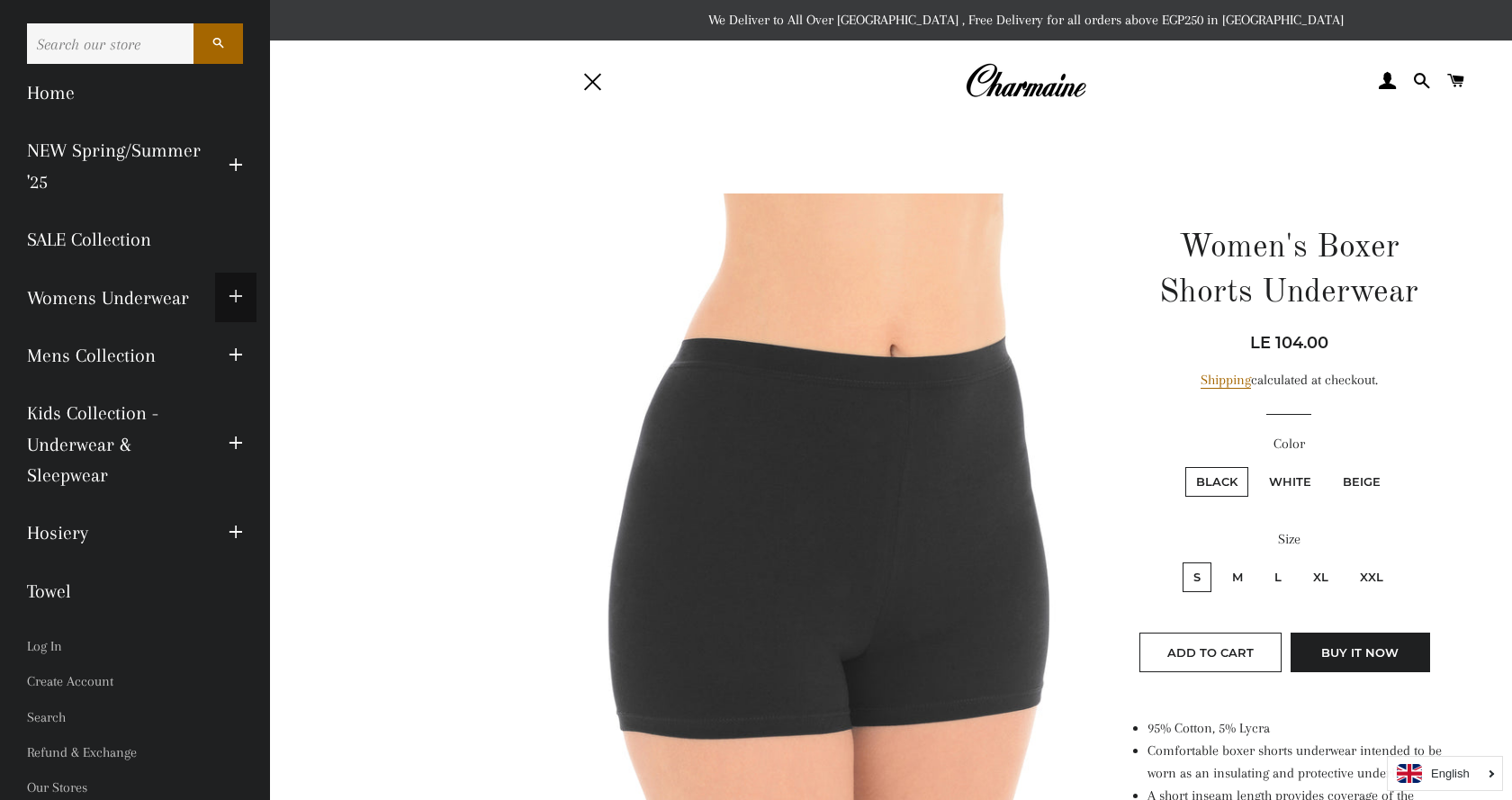
click at [232, 293] on button "Expand submenu Womens Underwear Collapse submenu Womens Underwear" at bounding box center [235, 297] width 41 height 49
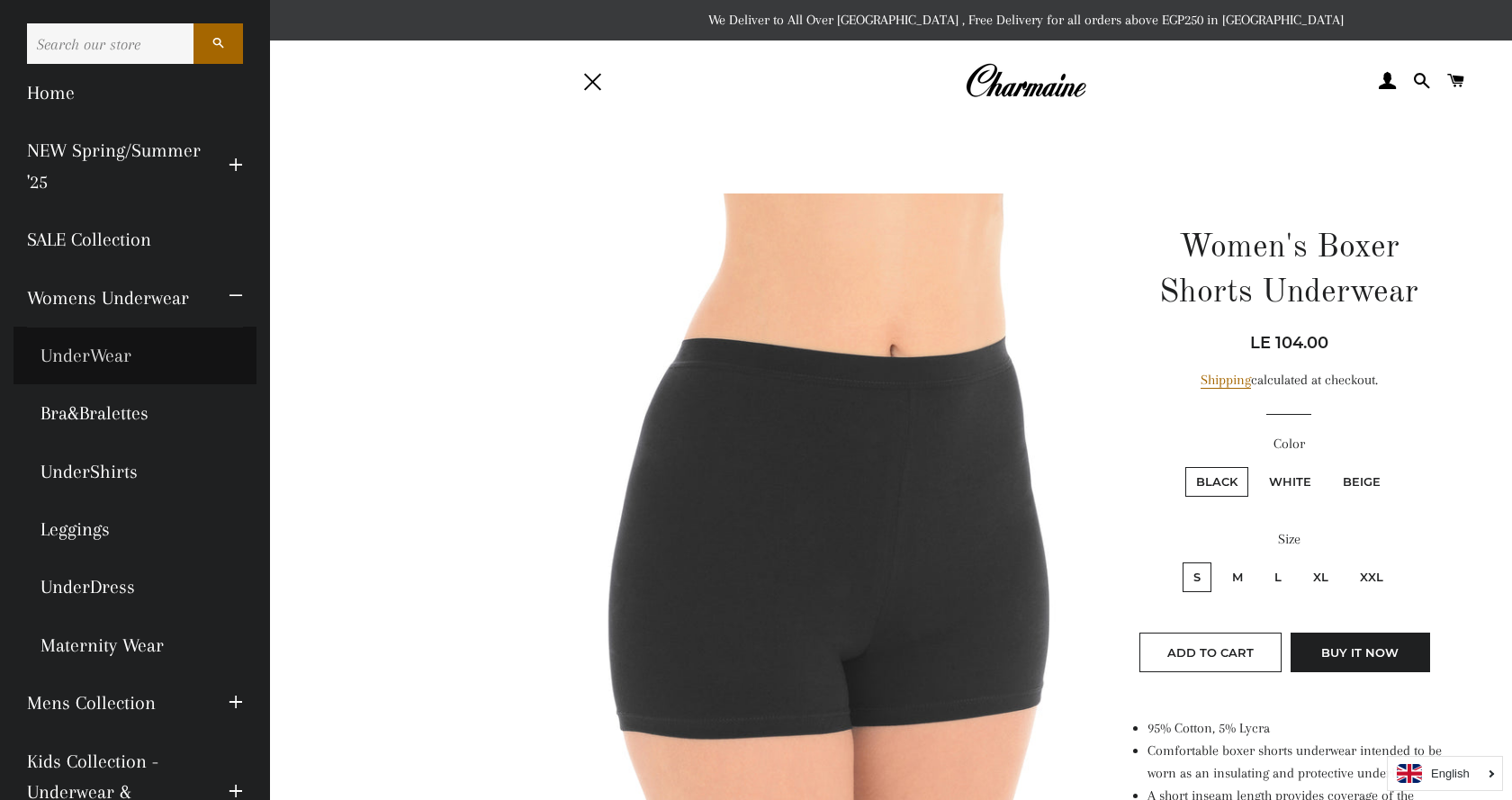
click at [125, 356] on link "UnderWear" at bounding box center [135, 355] width 243 height 58
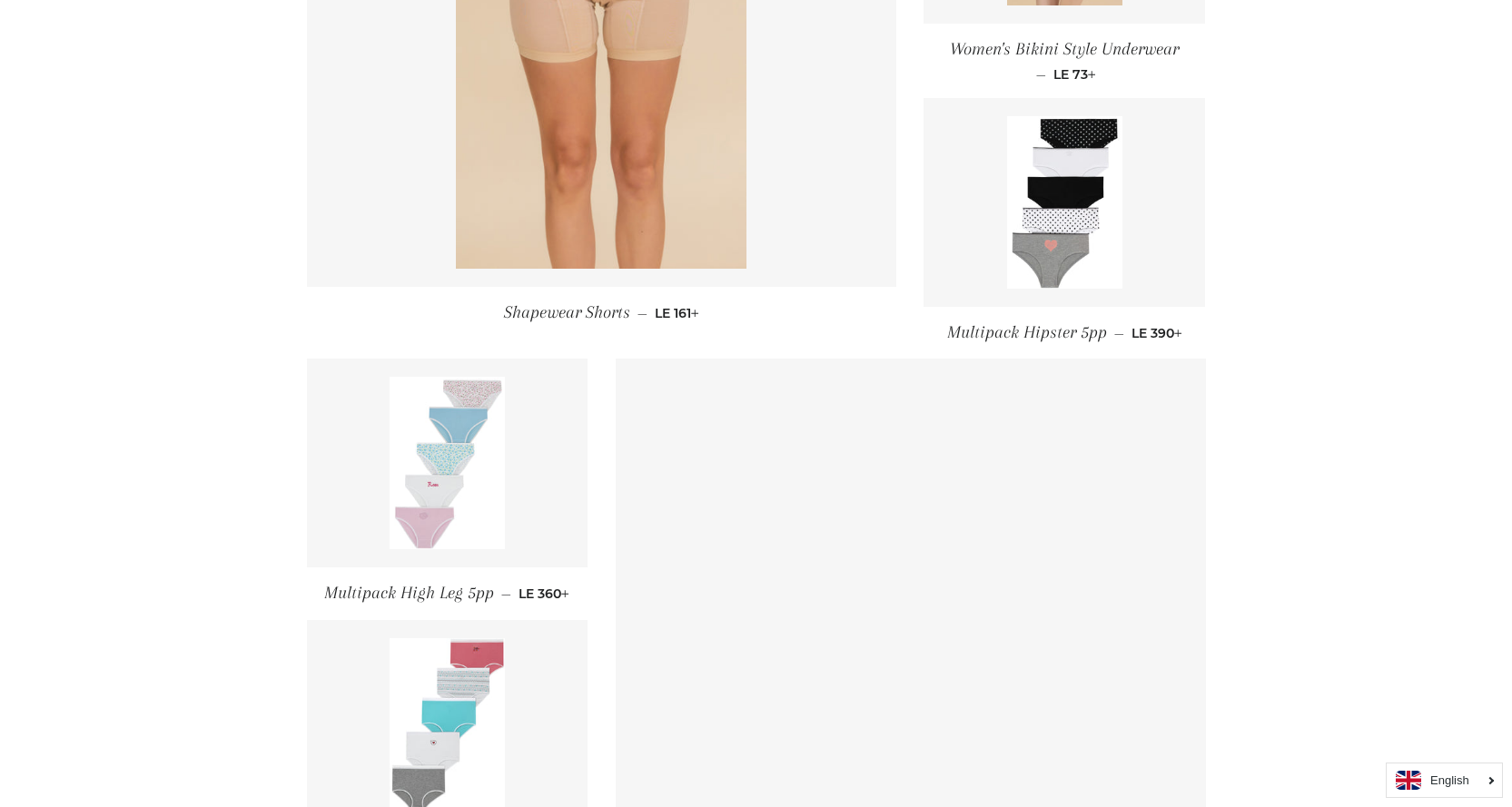
scroll to position [1998, 0]
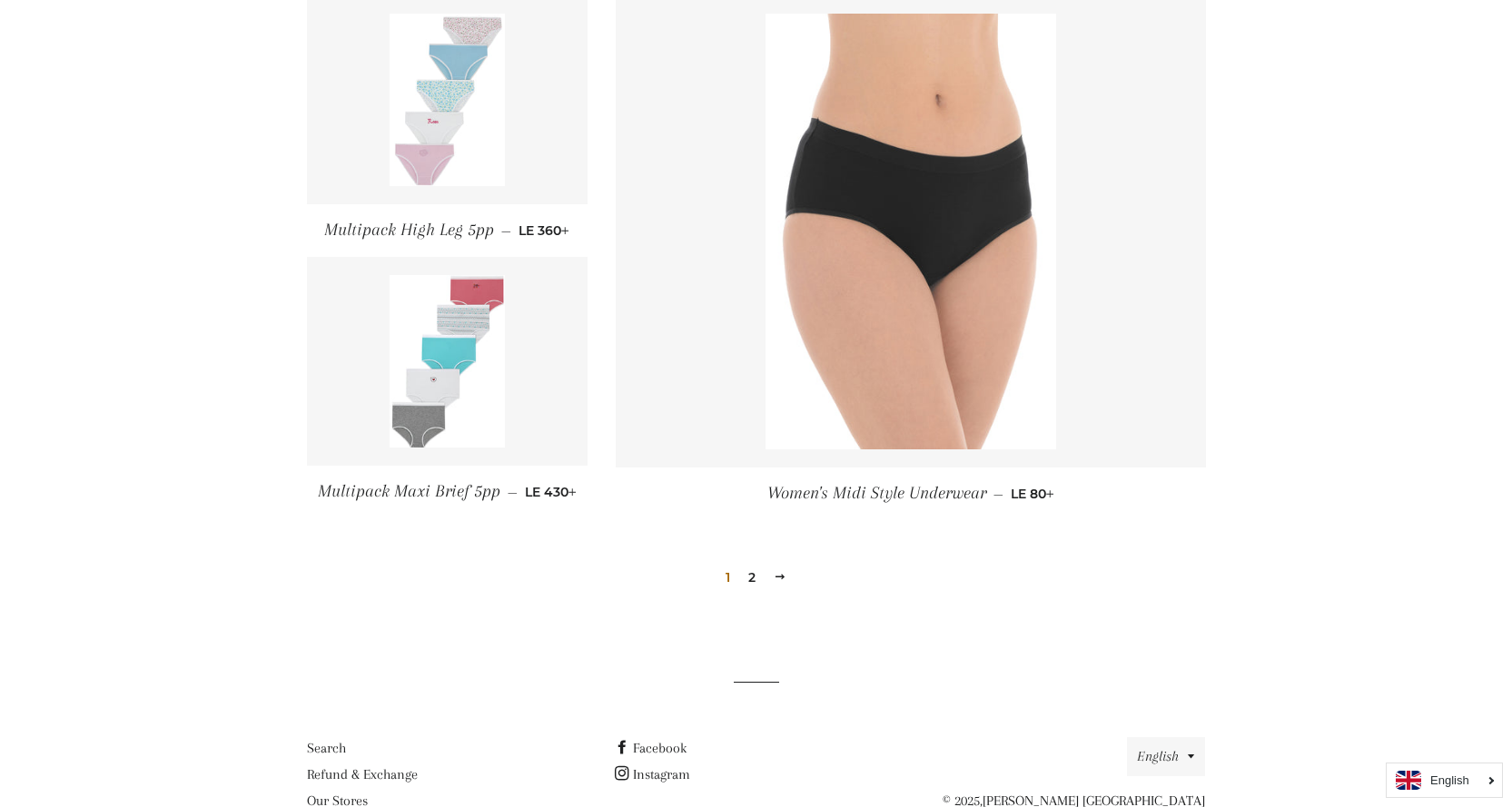
click at [759, 578] on link "2" at bounding box center [752, 578] width 22 height 28
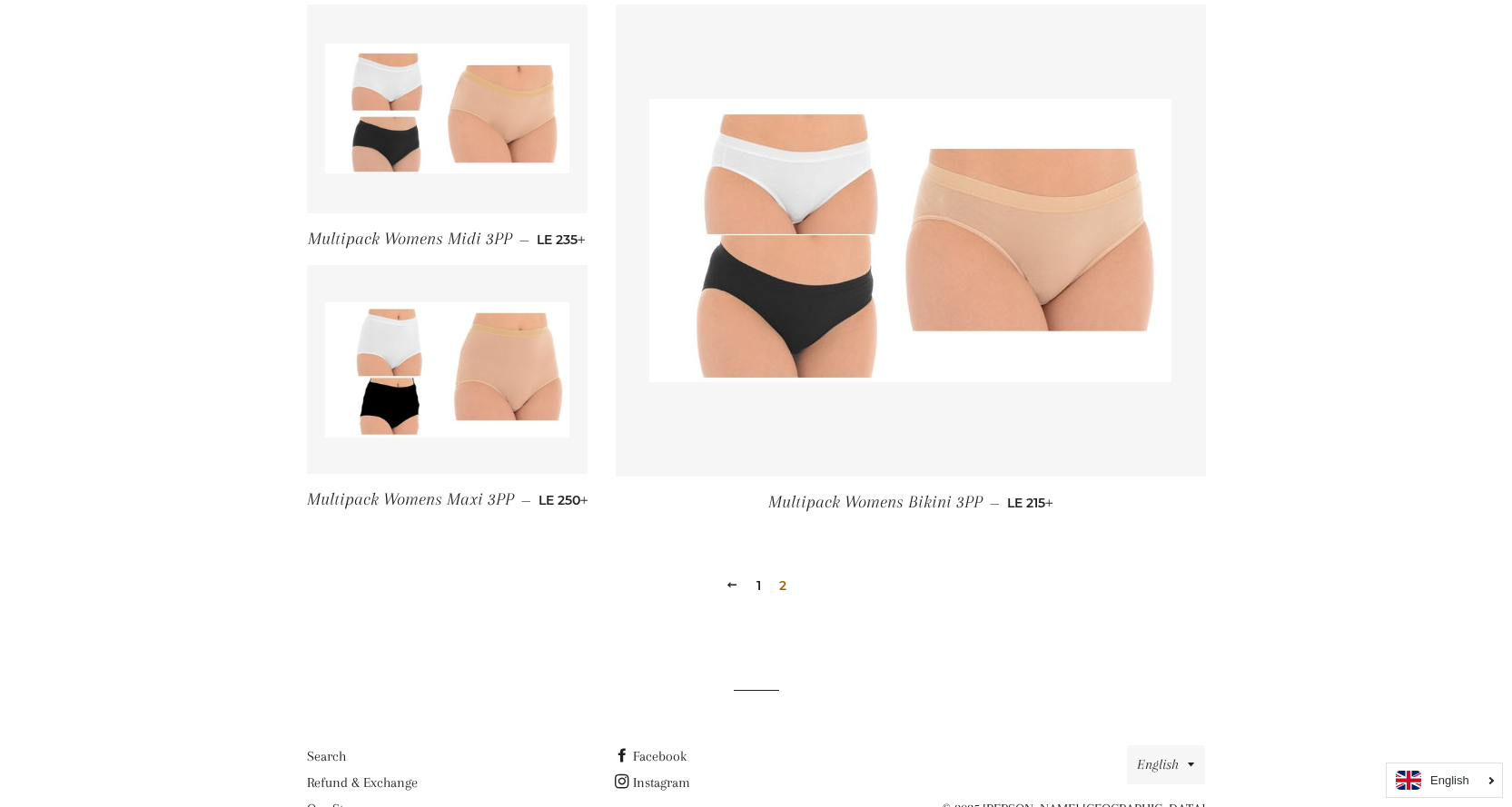
scroll to position [908, 0]
